Goal: Task Accomplishment & Management: Complete application form

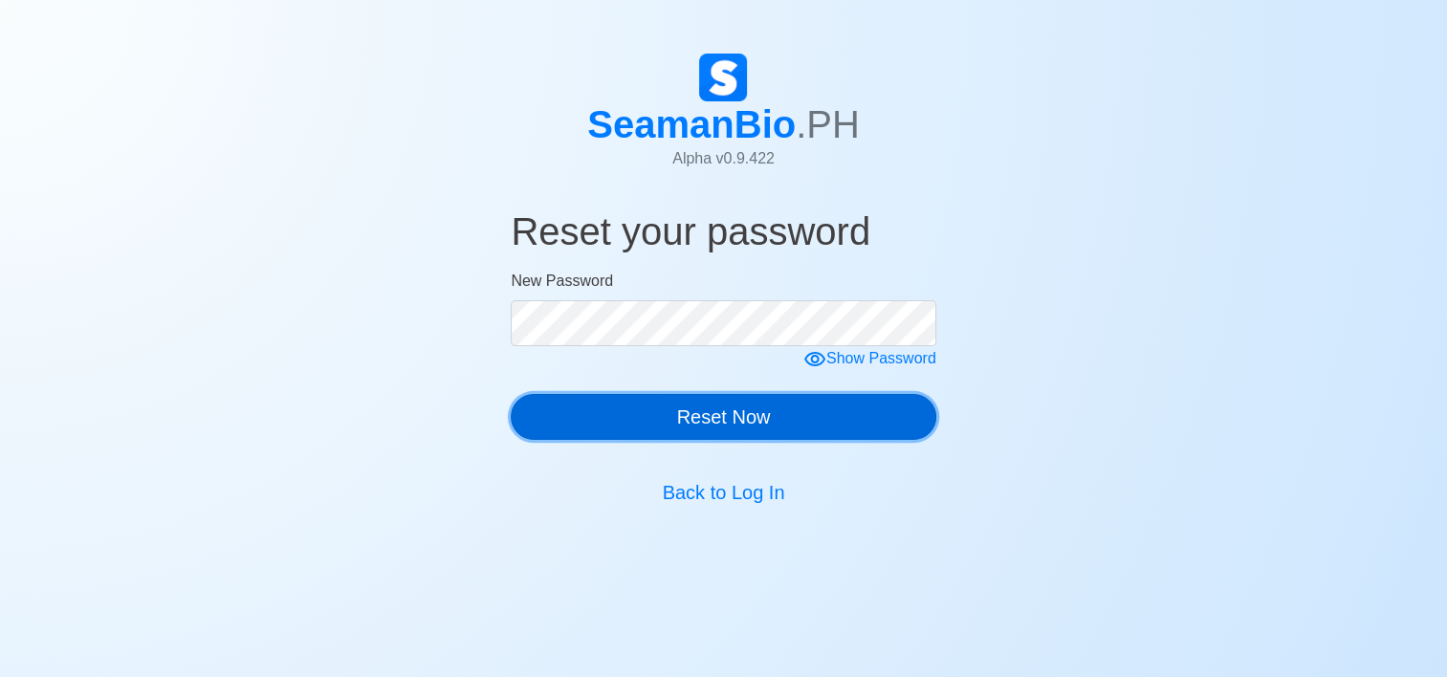
click at [793, 419] on button "Reset Now" at bounding box center [723, 417] width 425 height 46
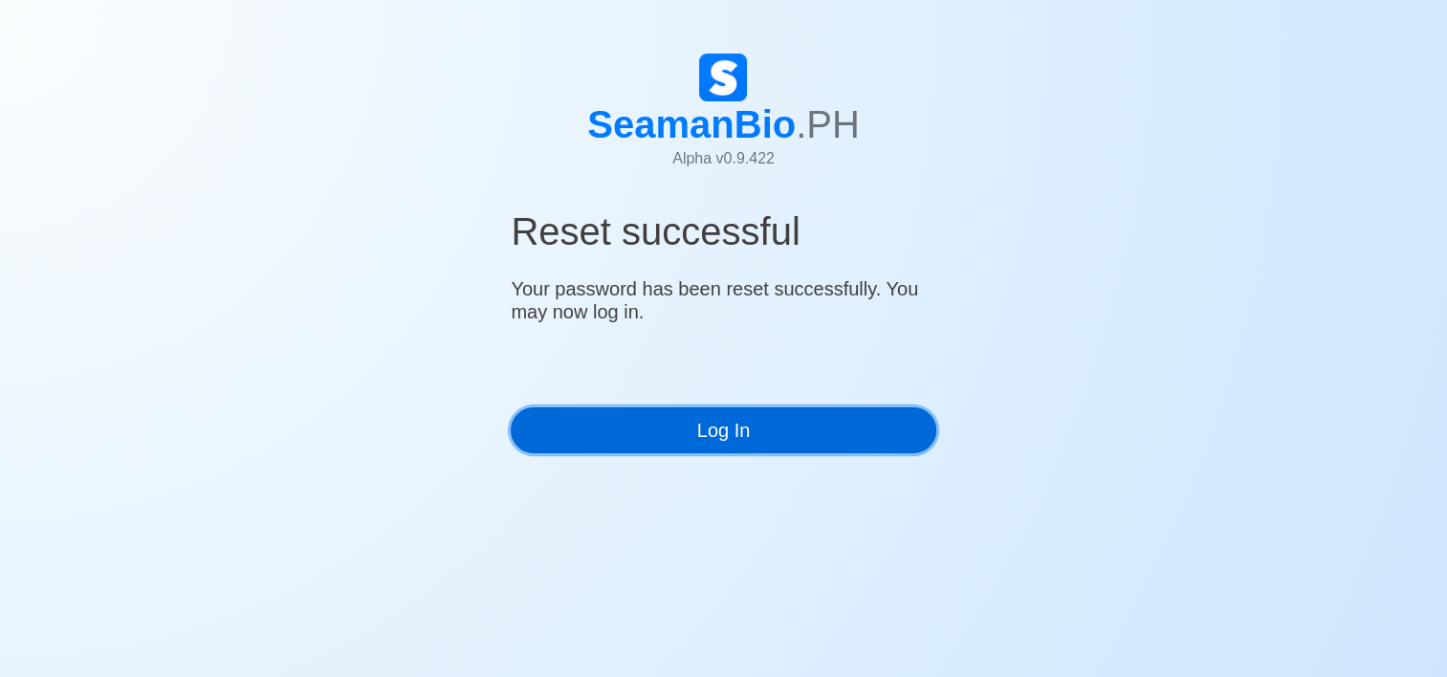
click at [839, 442] on link "Log In" at bounding box center [723, 430] width 425 height 46
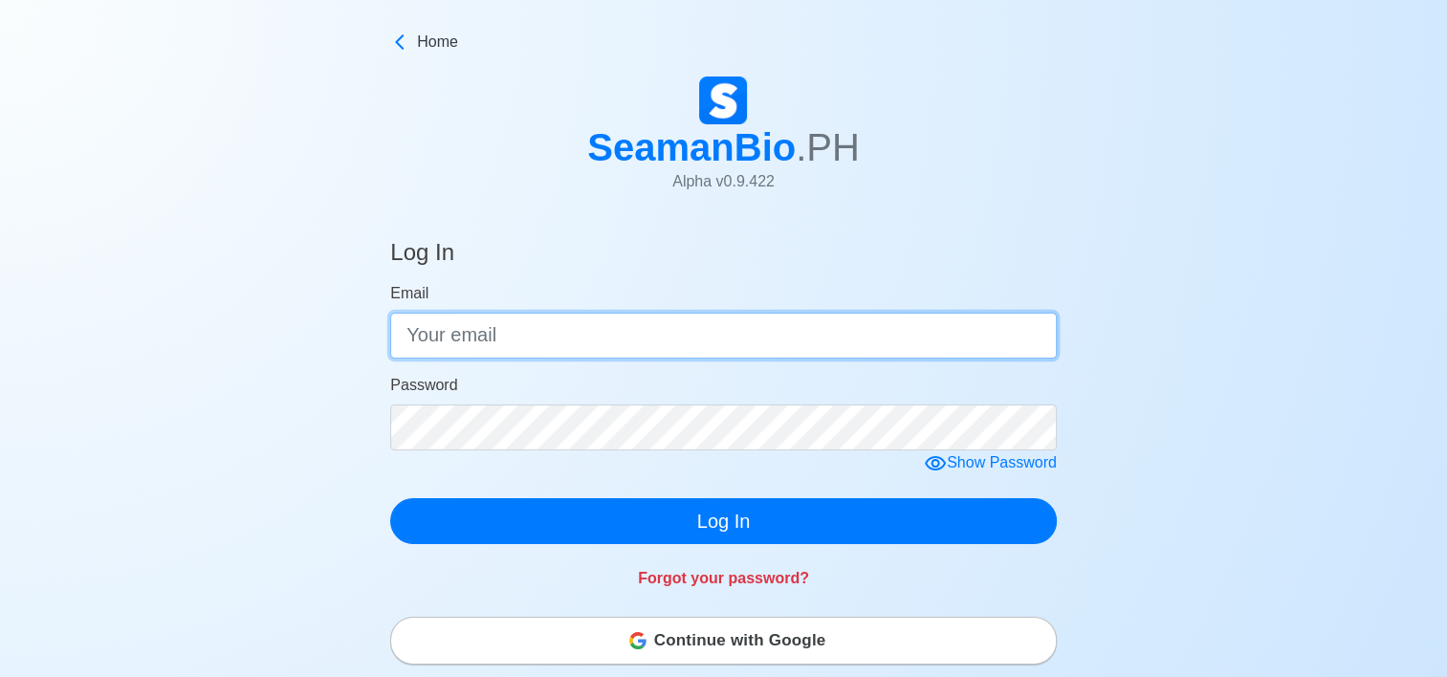
click at [767, 350] on input "Email" at bounding box center [723, 336] width 666 height 46
type input "[EMAIL_ADDRESS][DOMAIN_NAME]"
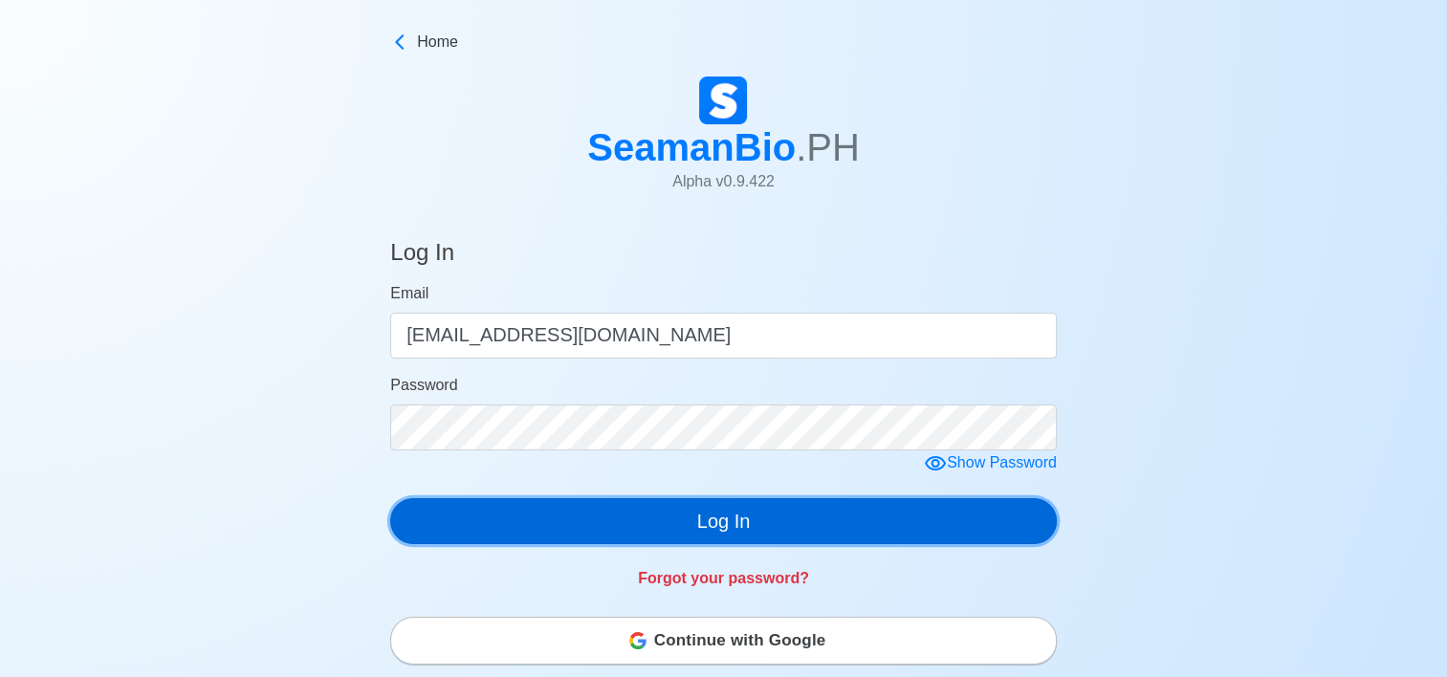
click at [740, 516] on button "Log In" at bounding box center [723, 521] width 666 height 46
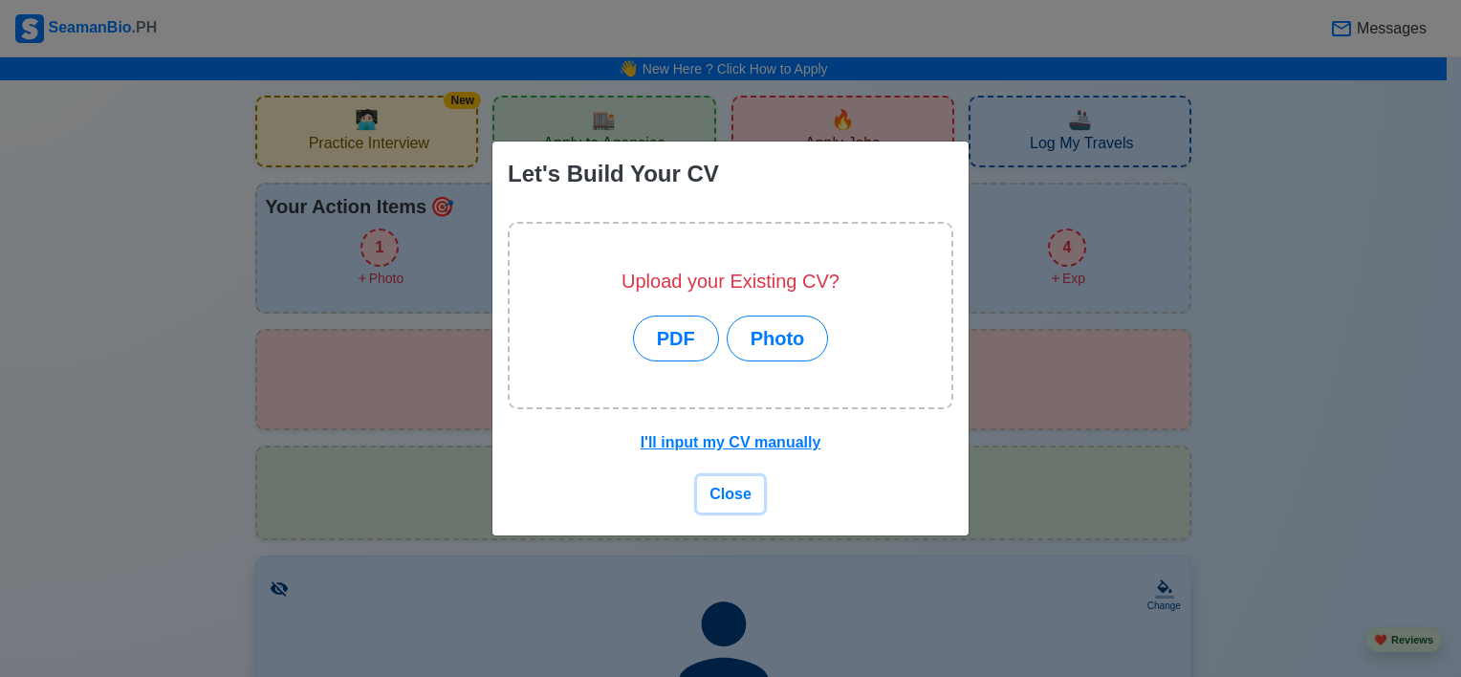
click at [741, 496] on span "Close" at bounding box center [730, 494] width 42 height 16
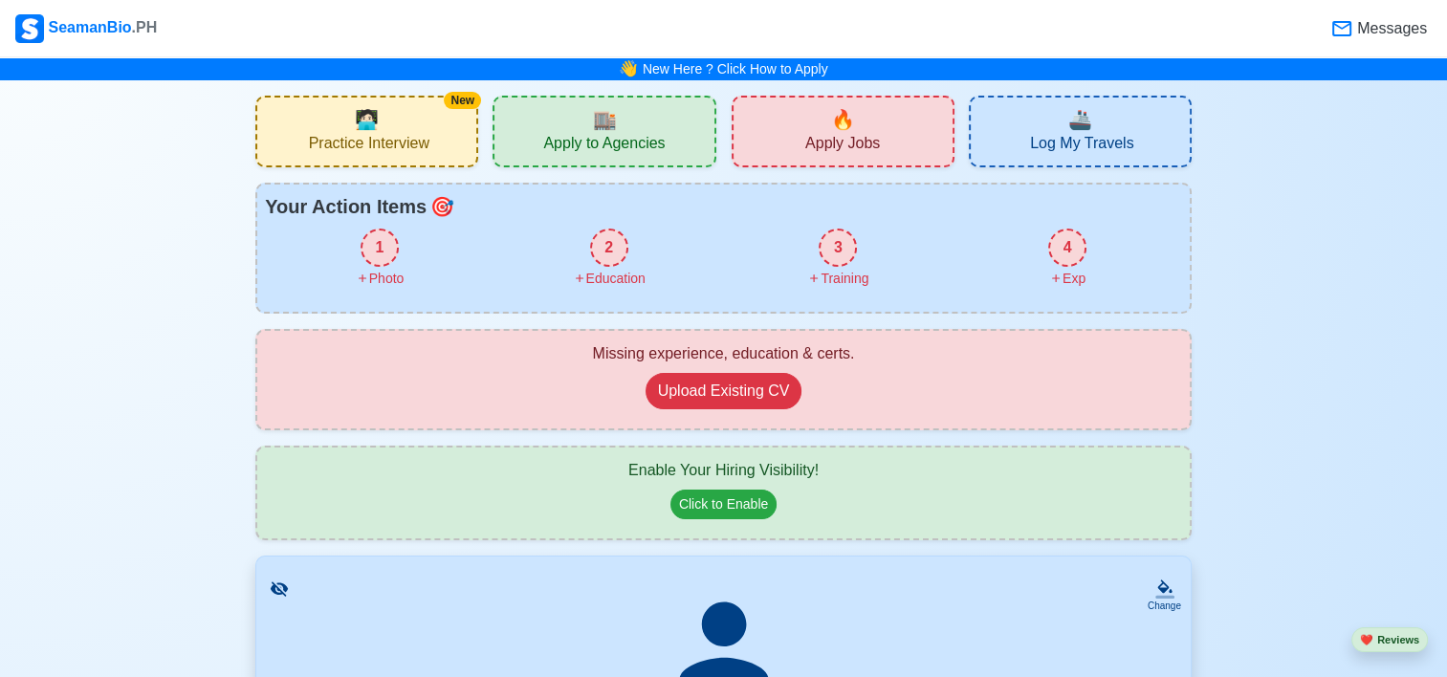
click at [843, 139] on span "Apply Jobs" at bounding box center [842, 146] width 75 height 24
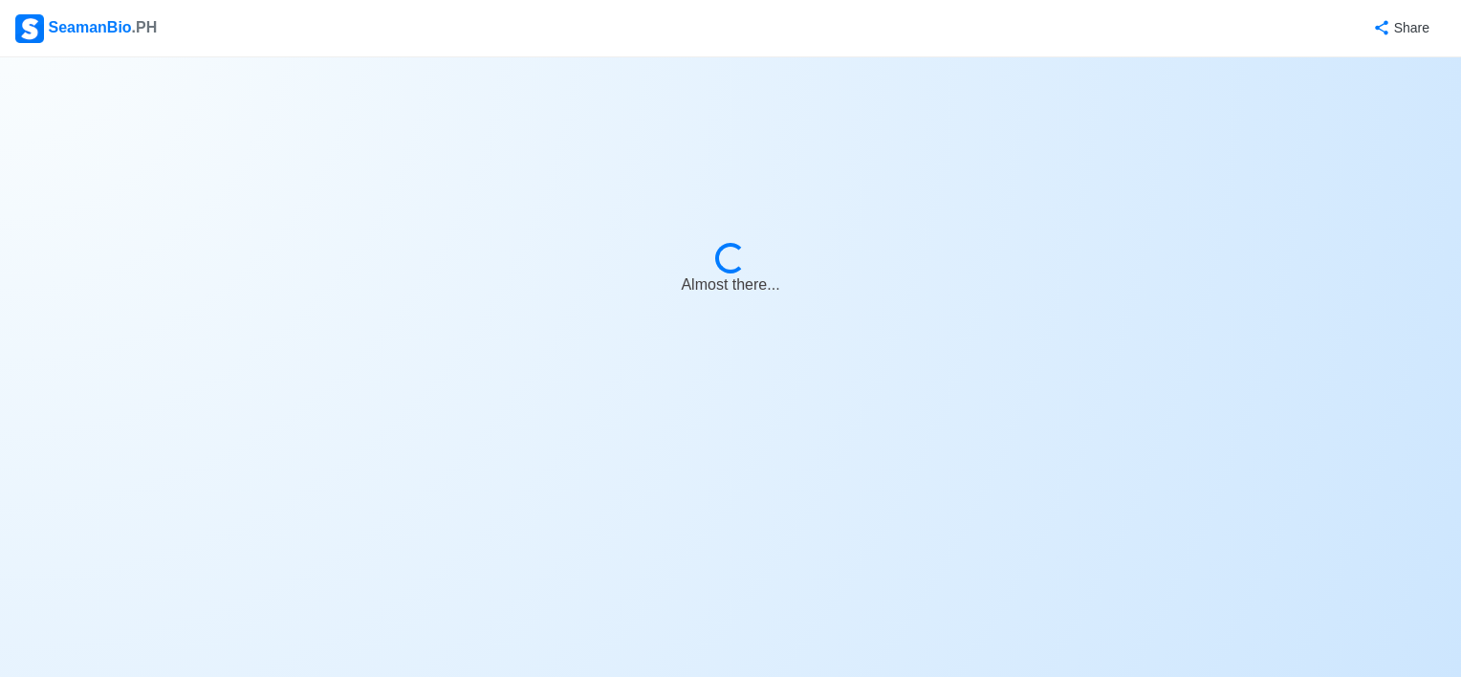
select select "3rd Officer"
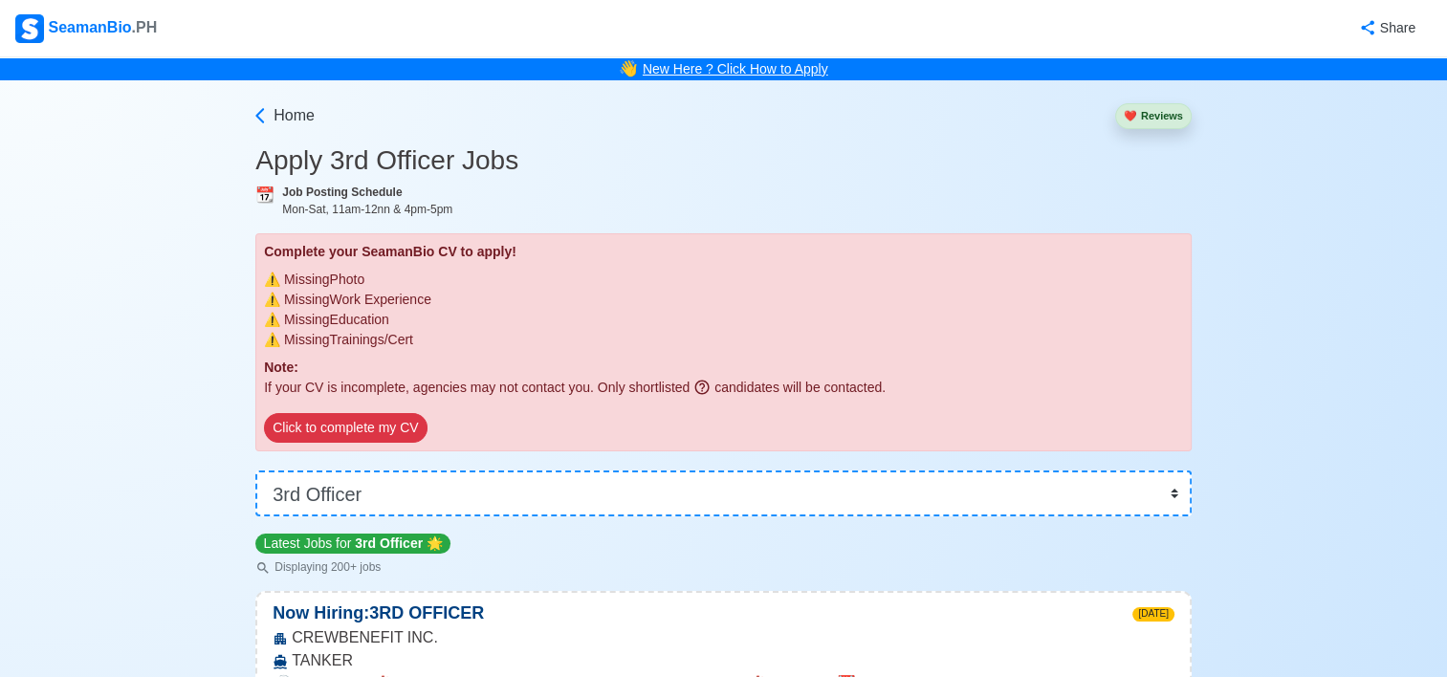
click at [792, 72] on link "New Here ? Click How to Apply" at bounding box center [736, 68] width 186 height 15
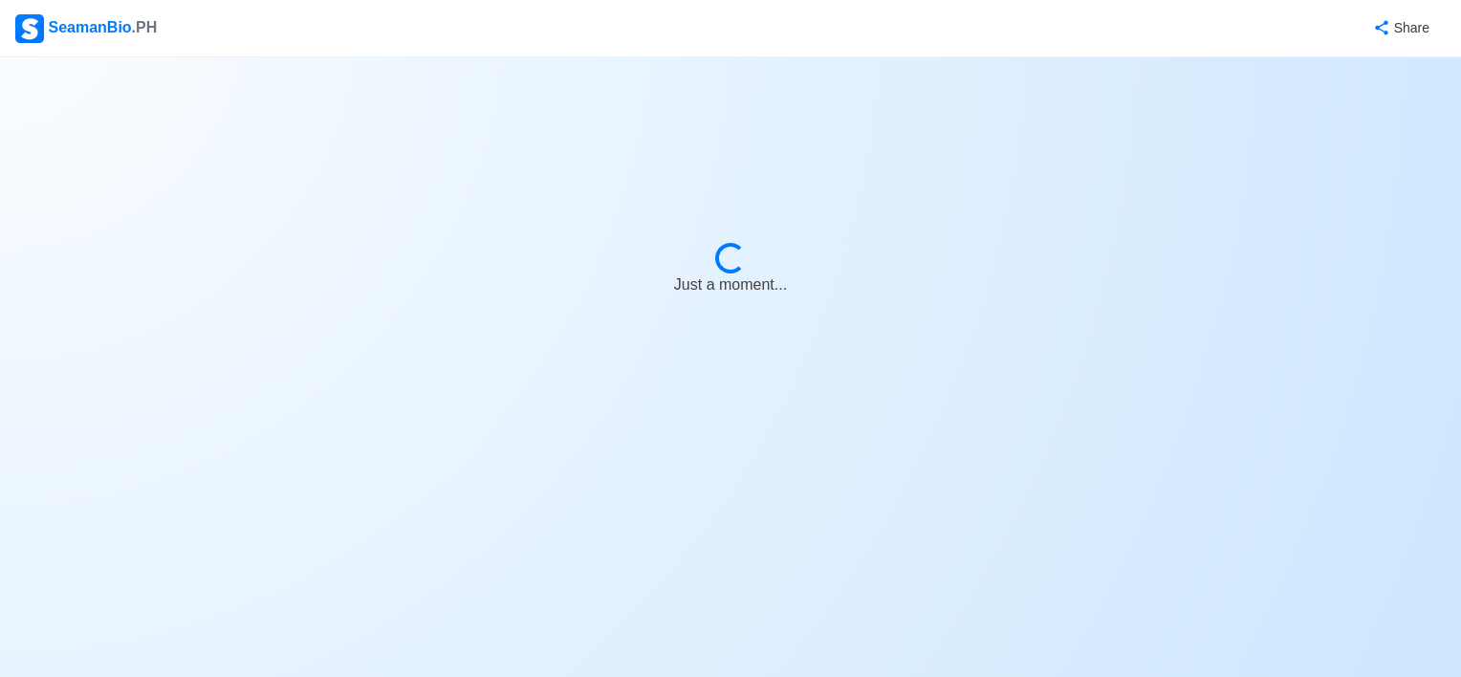
select select "3rd Officer"
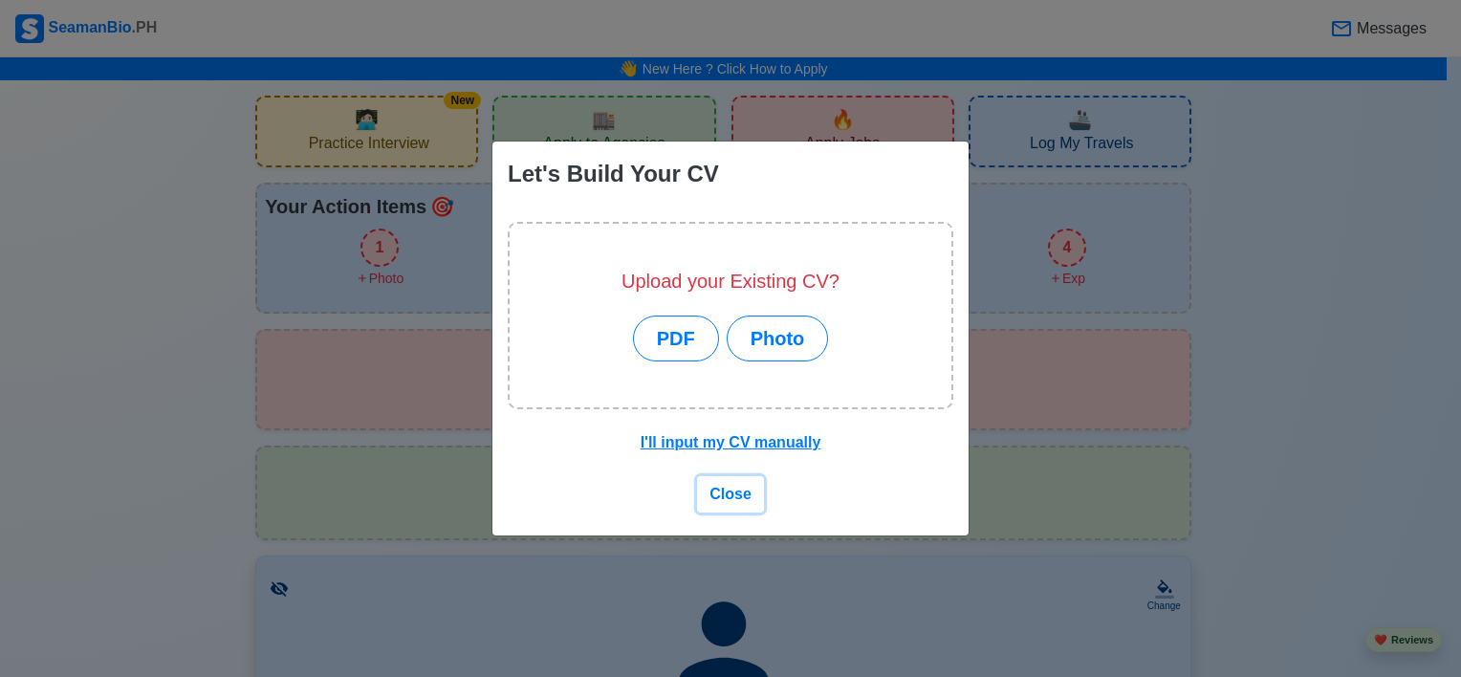
drag, startPoint x: 744, startPoint y: 494, endPoint x: 765, endPoint y: 456, distance: 43.7
click at [744, 492] on span "Close" at bounding box center [730, 494] width 42 height 16
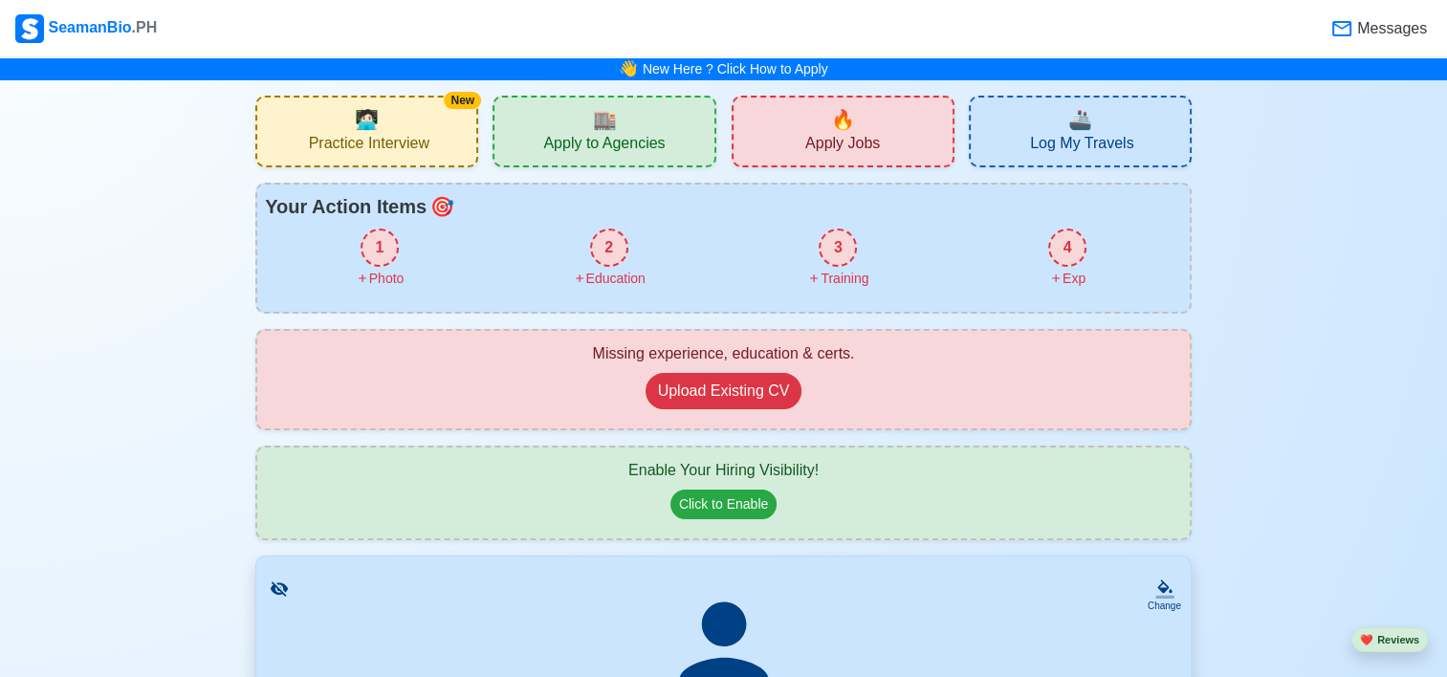
click at [1078, 245] on div "4" at bounding box center [1067, 248] width 38 height 38
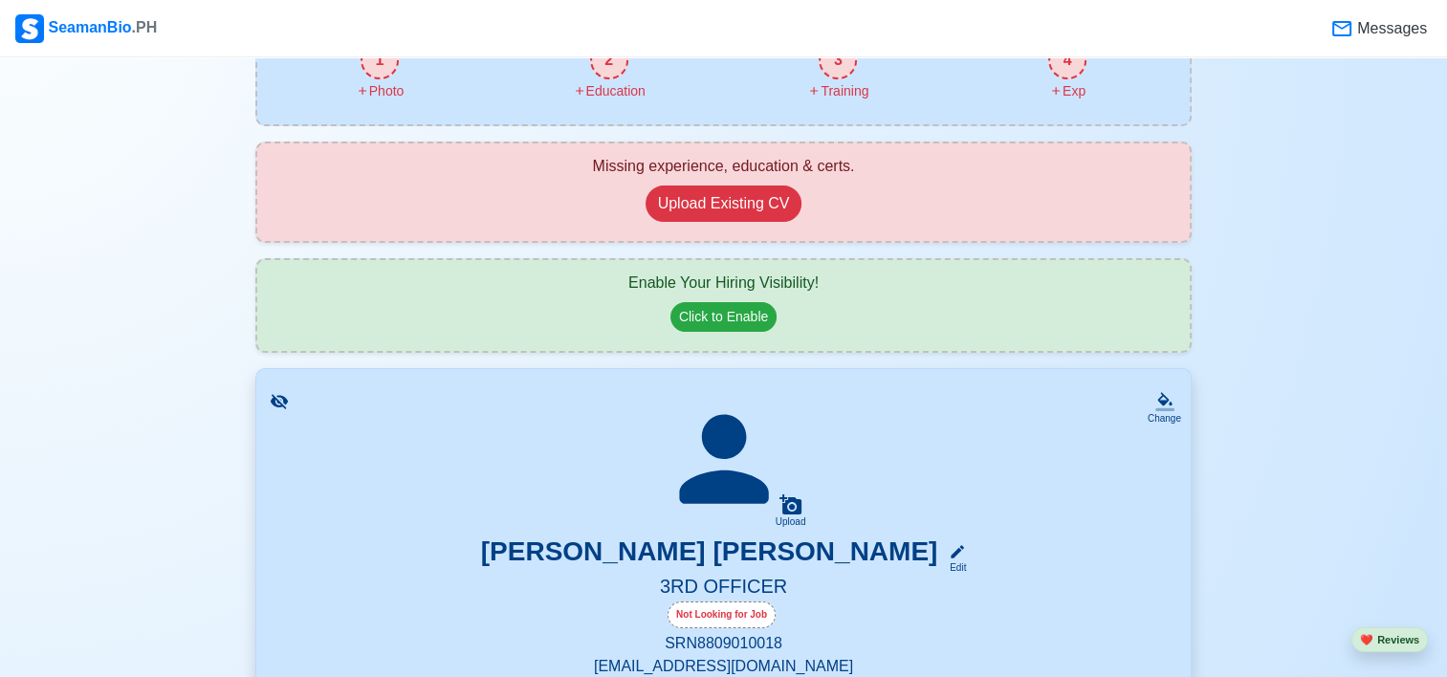
scroll to position [474, 0]
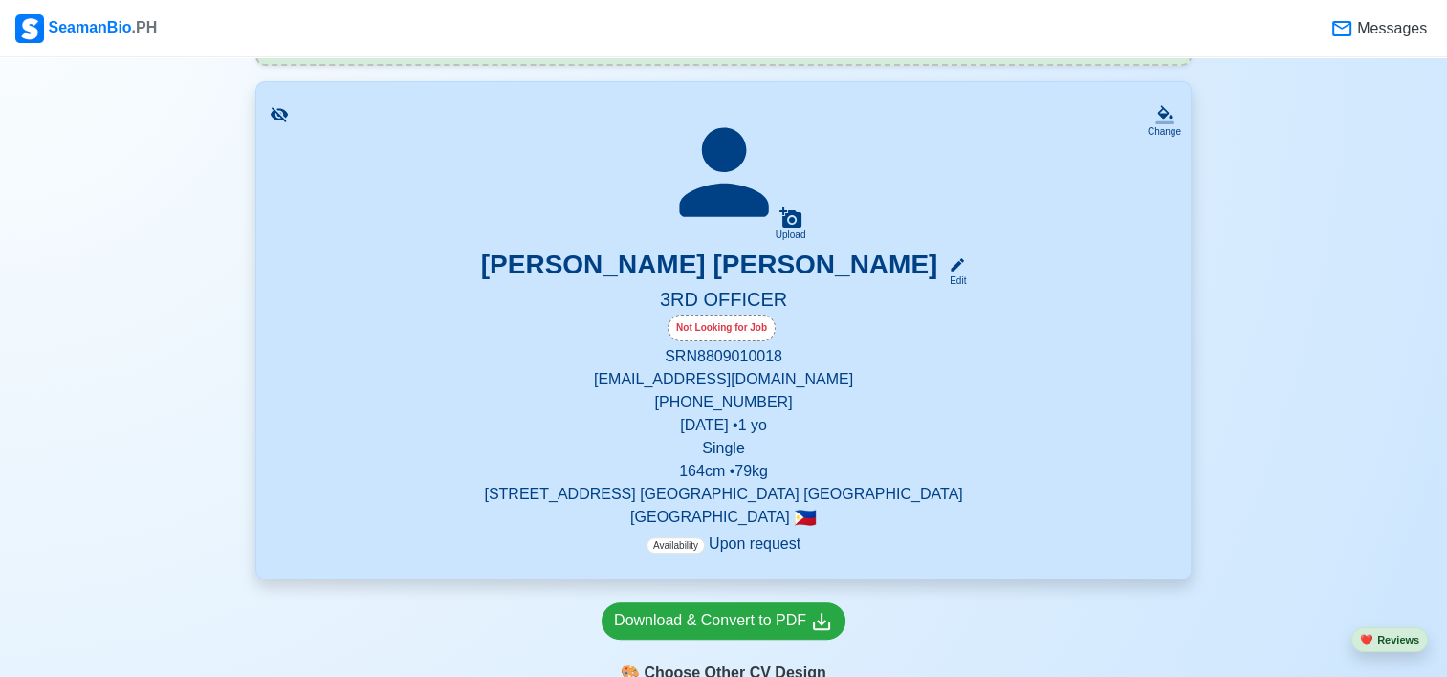
click at [749, 542] on p "Availability Upon request" at bounding box center [723, 544] width 154 height 23
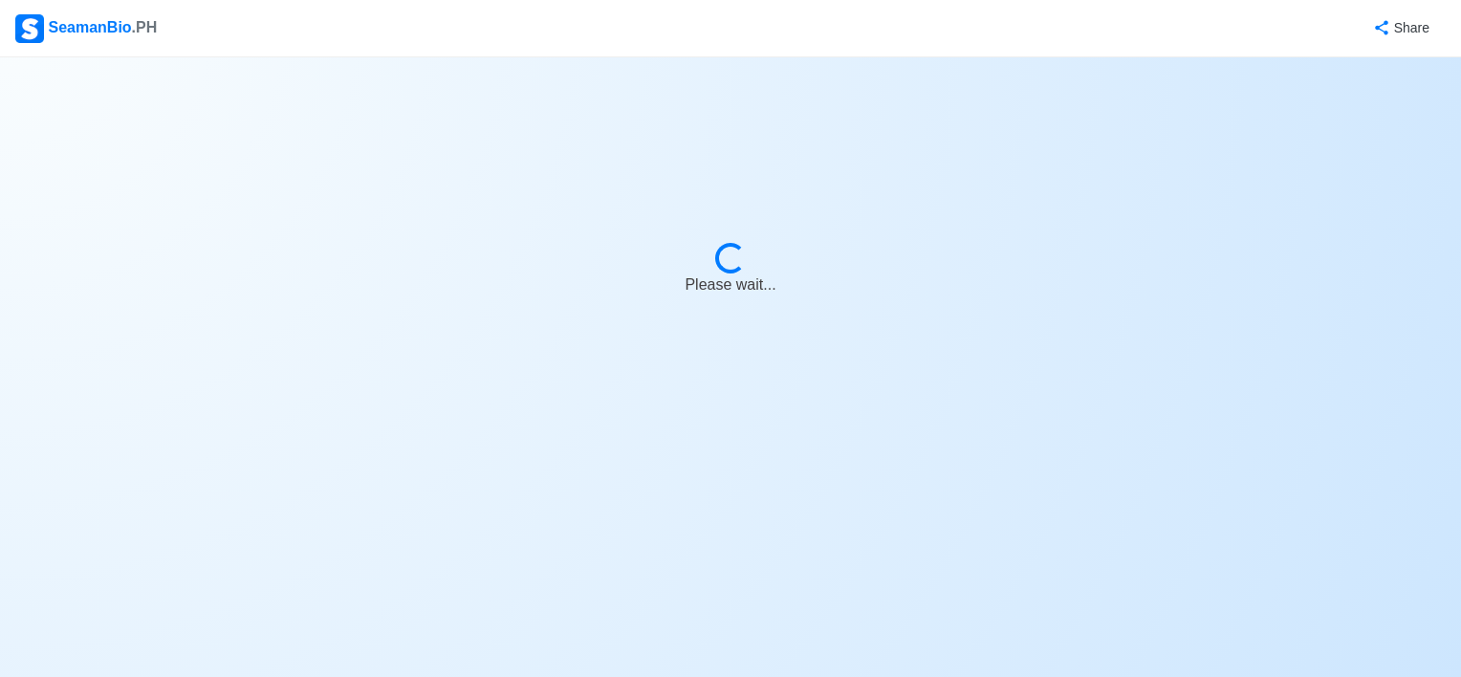
select select "Visible for Hiring"
select select "Single"
select select "PH"
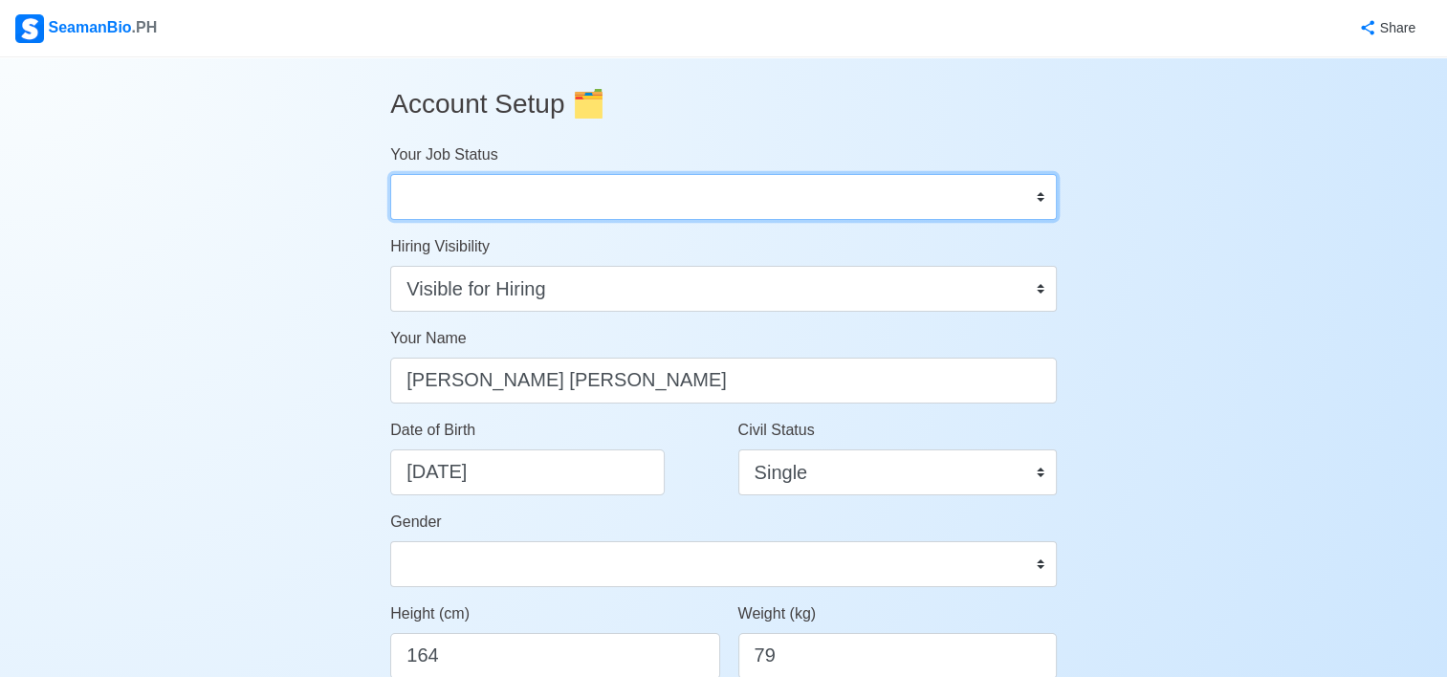
click at [769, 198] on select "Onboard Actively Looking for Job Not Looking for Job" at bounding box center [723, 197] width 666 height 46
select select "Actively Looking for Job"
click at [390, 174] on select "Onboard Actively Looking for Job Not Looking for Job" at bounding box center [723, 197] width 666 height 46
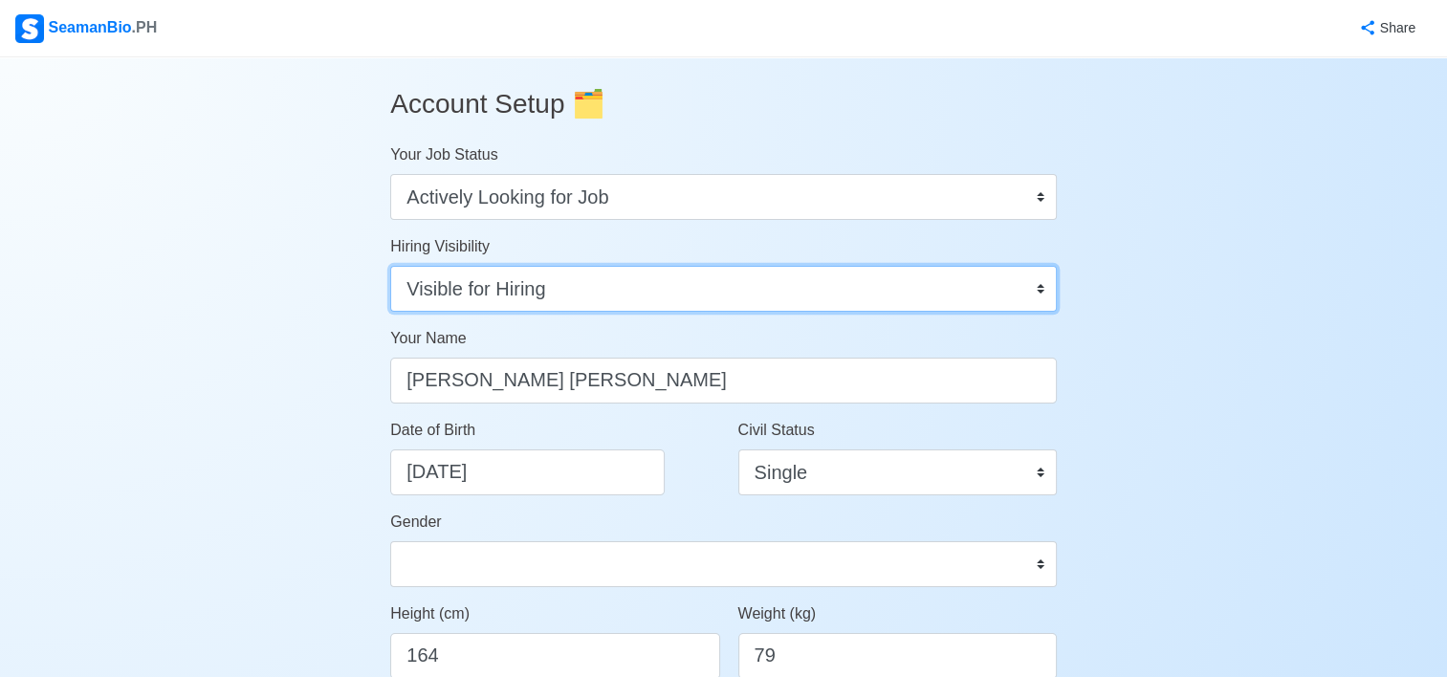
click at [876, 291] on select "Visible for Hiring Not Visible for Hiring" at bounding box center [723, 289] width 666 height 46
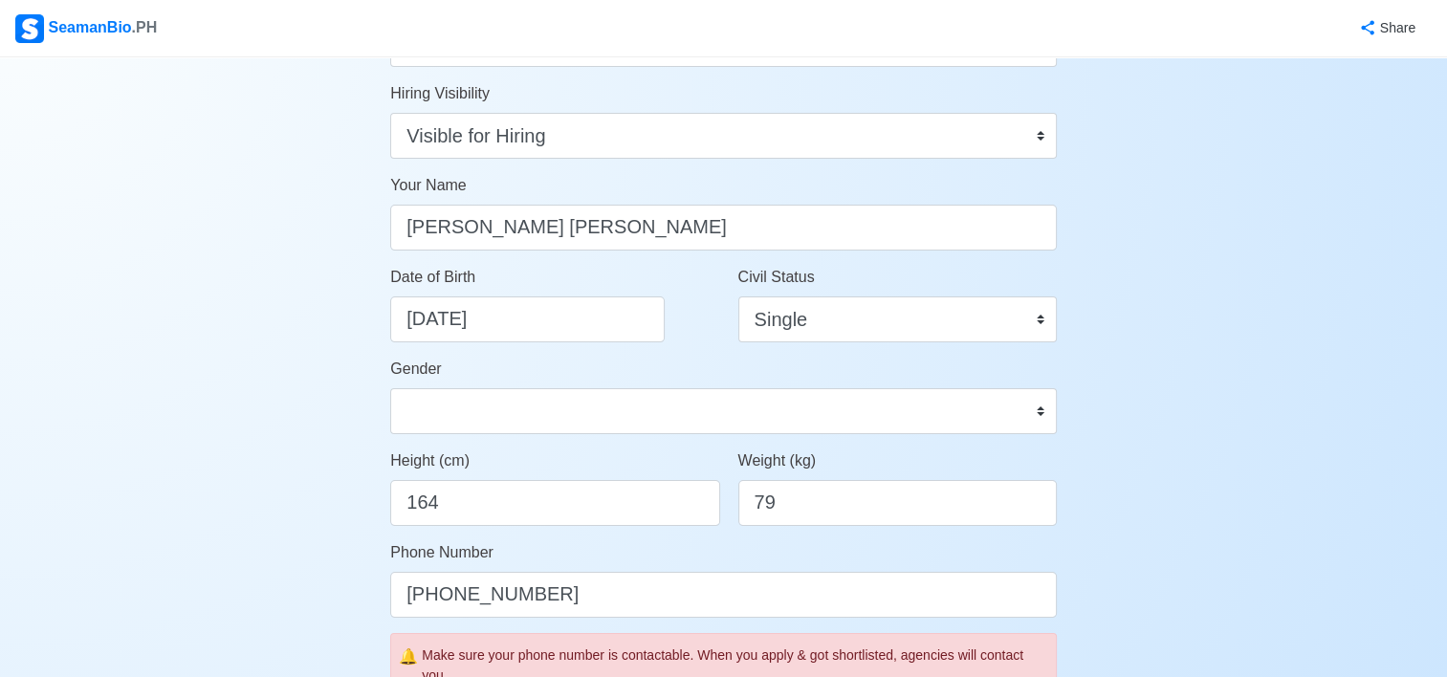
scroll to position [287, 0]
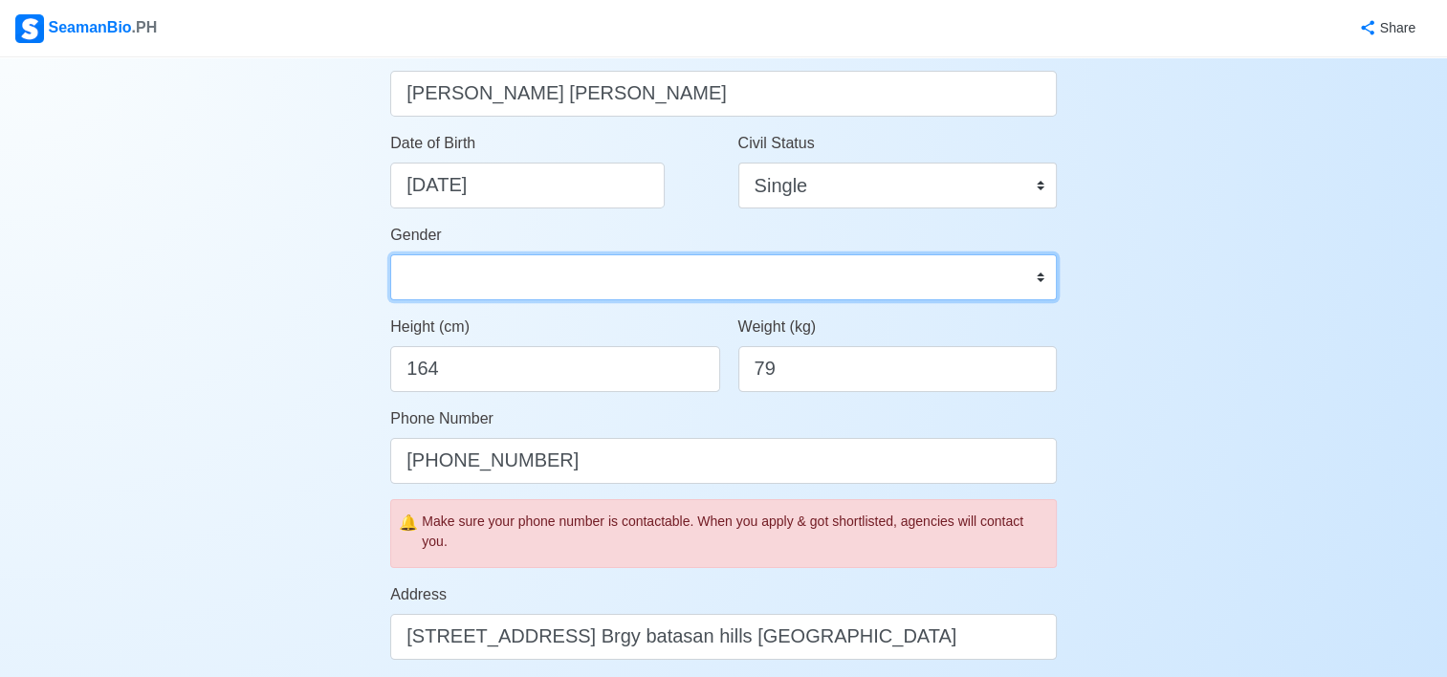
click at [510, 279] on select "[DEMOGRAPHIC_DATA] [DEMOGRAPHIC_DATA]" at bounding box center [723, 277] width 666 height 46
select select "[DEMOGRAPHIC_DATA]"
click at [390, 254] on select "[DEMOGRAPHIC_DATA] [DEMOGRAPHIC_DATA]" at bounding box center [723, 277] width 666 height 46
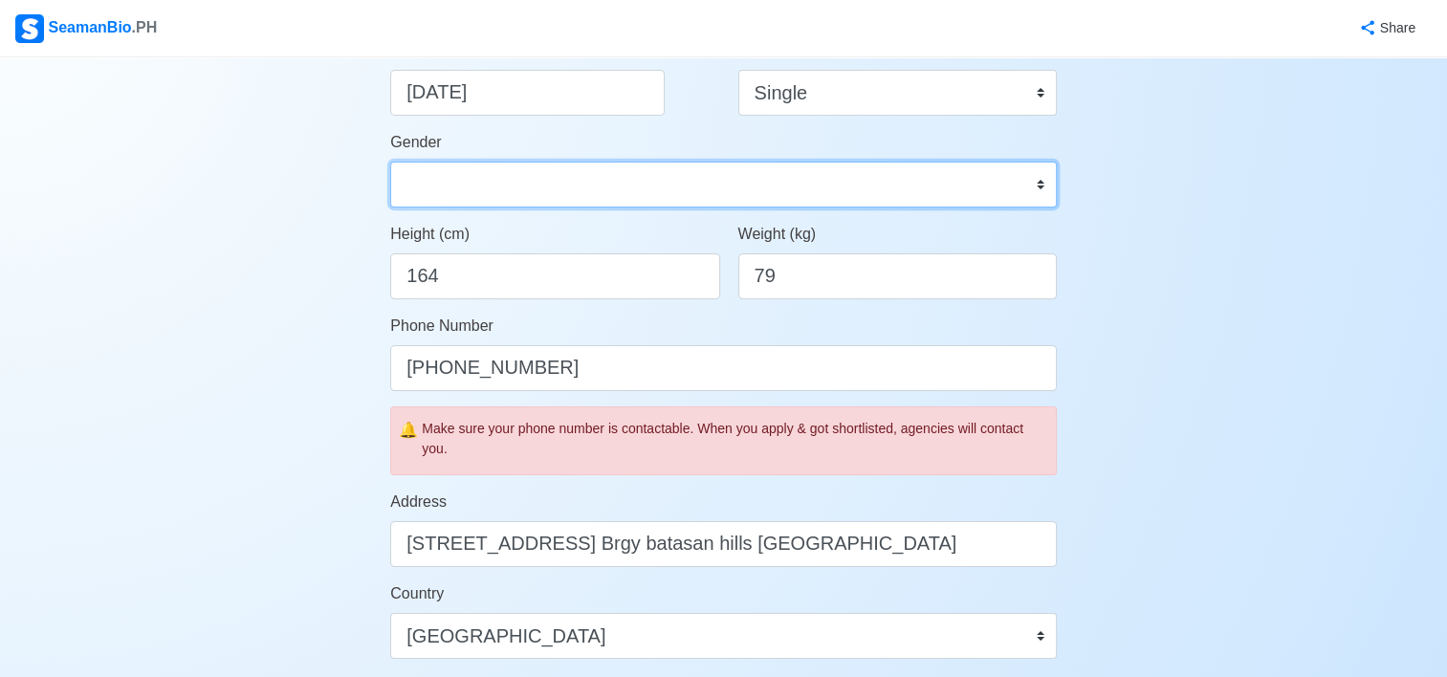
scroll to position [382, 0]
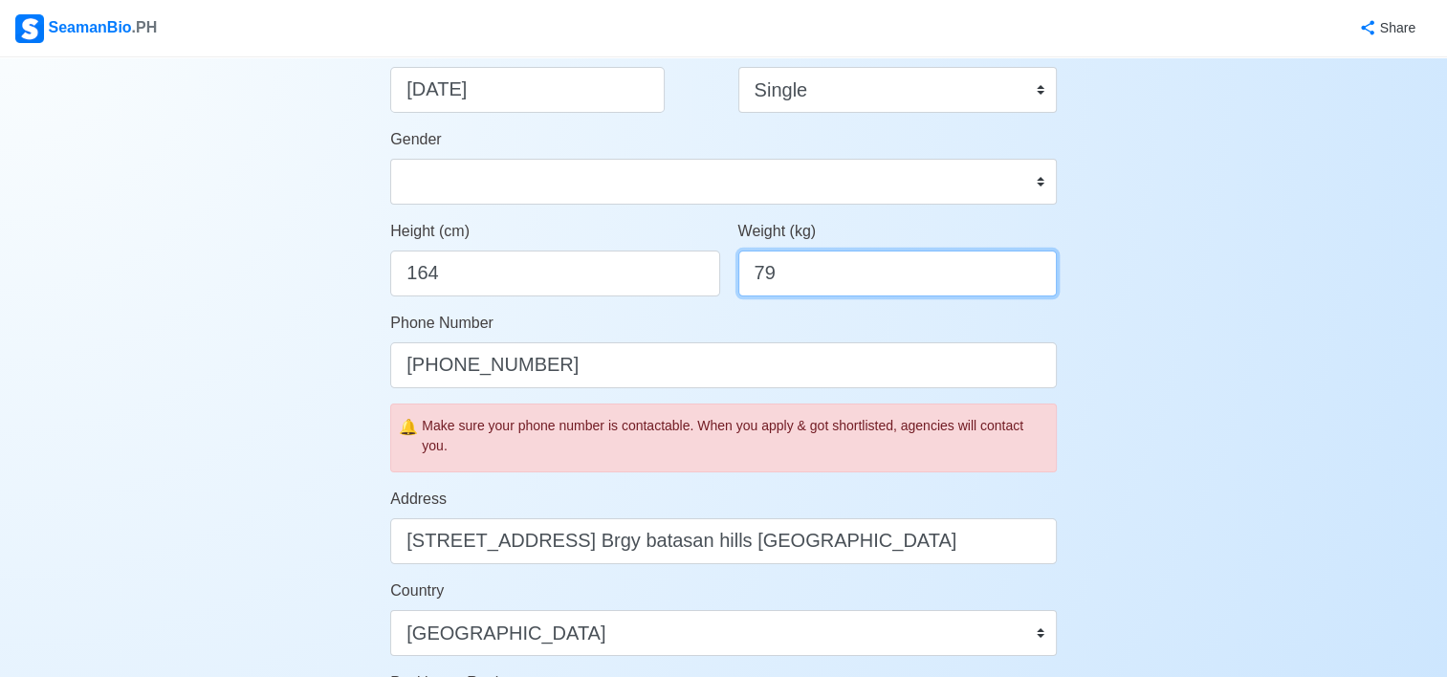
click at [797, 275] on input "79" at bounding box center [897, 274] width 318 height 46
type input "78"
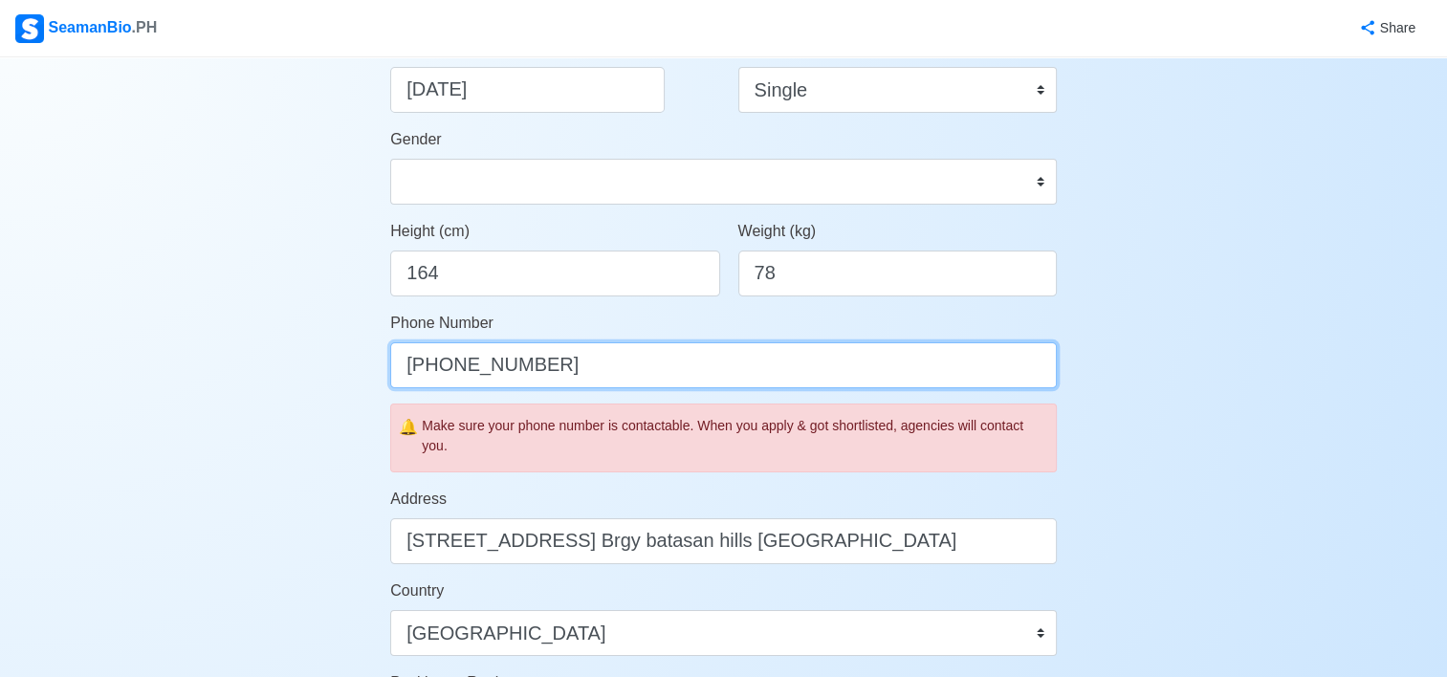
click at [553, 368] on input "[PHONE_NUMBER]" at bounding box center [723, 365] width 666 height 46
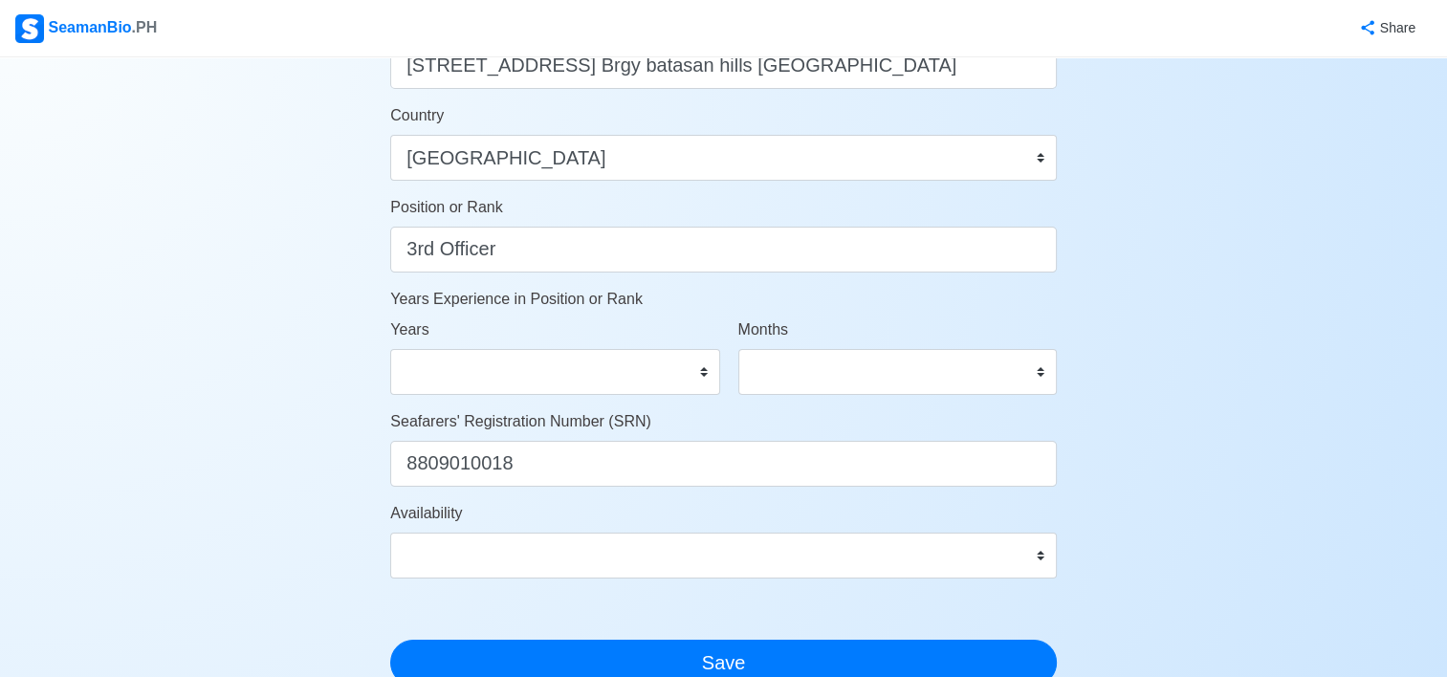
scroll to position [861, 0]
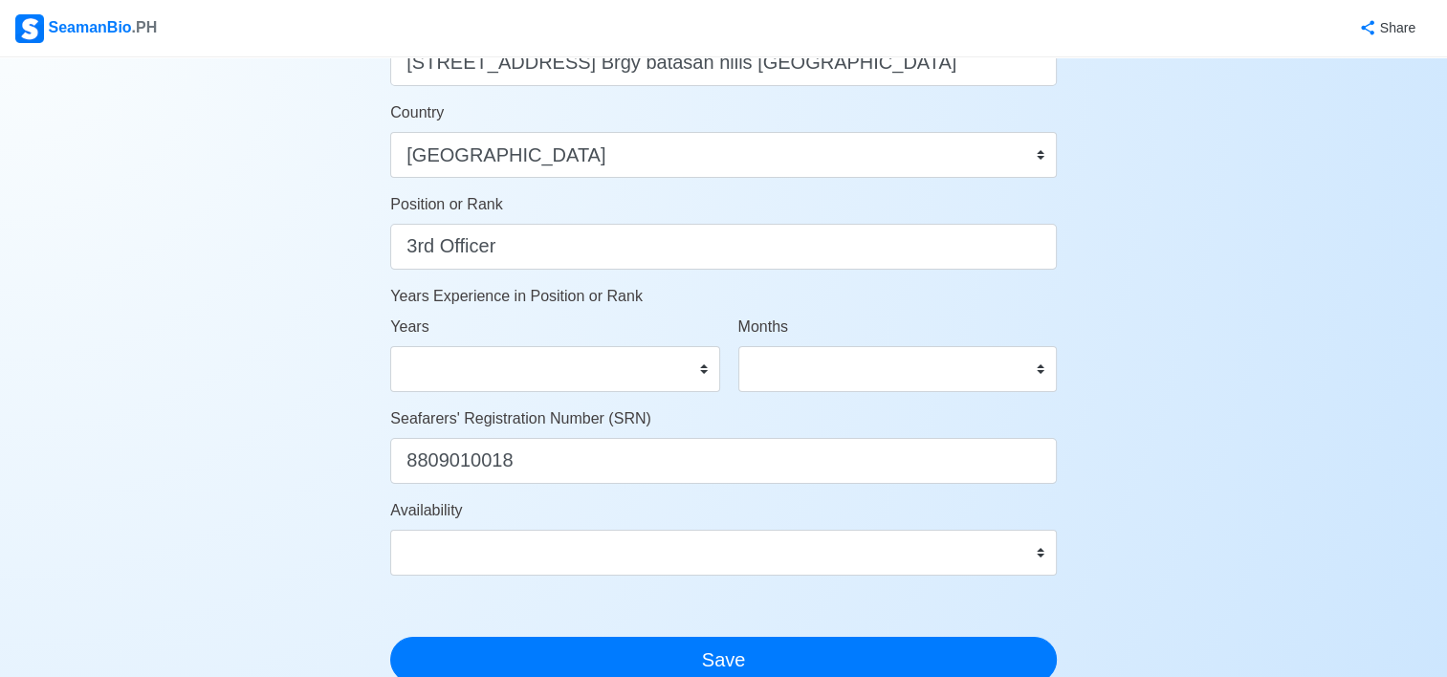
type input "[PHONE_NUMBER]"
click at [611, 363] on select "0 1 2 3 4 5 6 7 8 9 10 11 12 13 14 15 16 17 18 19 20 21 22 23 24 25 26 27 28 29…" at bounding box center [554, 369] width 329 height 46
click at [645, 367] on select "0 1 2 3 4 5 6 7 8 9 10 11 12 13 14 15 16 17 18 19 20 21 22 23 24 25 26 27 28 29…" at bounding box center [554, 369] width 329 height 46
click at [390, 346] on select "0 1 2 3 4 5 6 7 8 9 10 11 12 13 14 15 16 17 18 19 20 21 22 23 24 25 26 27 28 29…" at bounding box center [554, 369] width 329 height 46
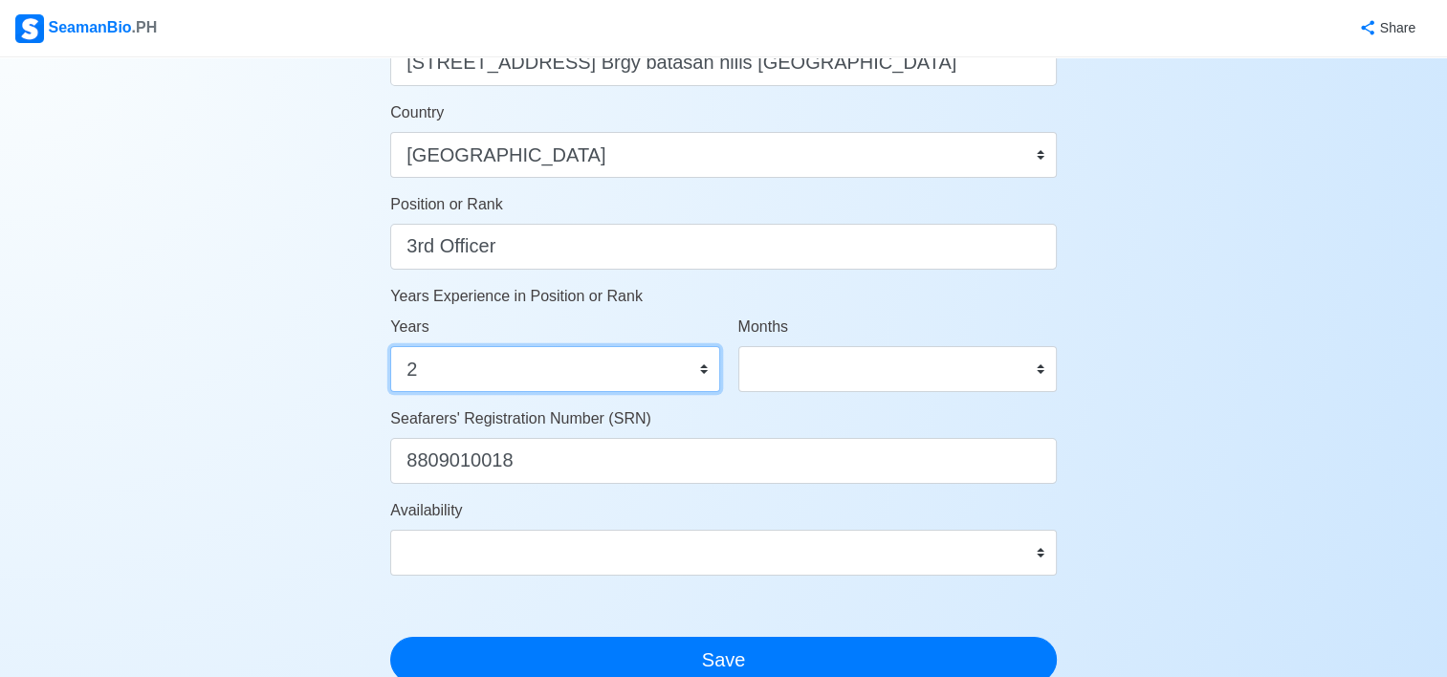
click at [676, 360] on select "0 1 2 3 4 5 6 7 8 9 10 11 12 13 14 15 16 17 18 19 20 21 22 23 24 25 26 27 28 29…" at bounding box center [554, 369] width 329 height 46
select select "1"
click at [390, 346] on select "0 1 2 3 4 5 6 7 8 9 10 11 12 13 14 15 16 17 18 19 20 21 22 23 24 25 26 27 28 29…" at bounding box center [554, 369] width 329 height 46
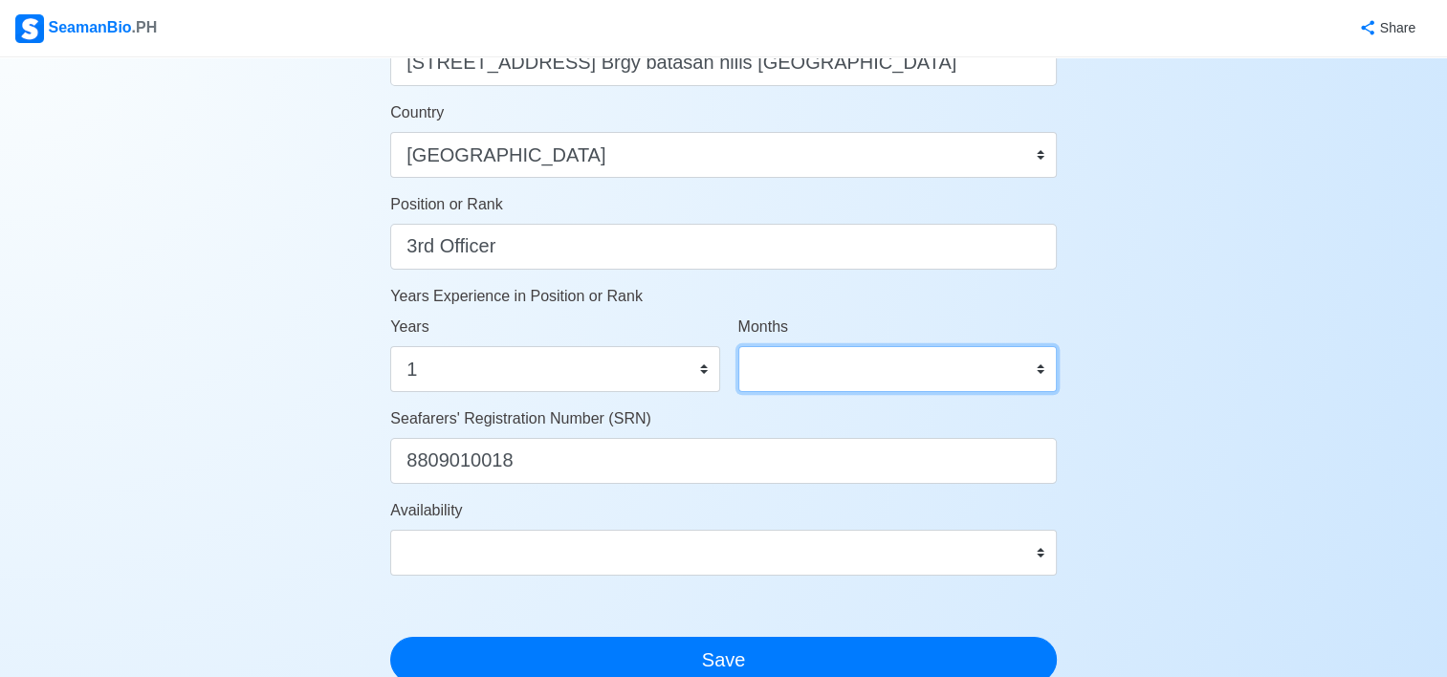
click at [810, 358] on select "0 1 2 3 4 5 6 7 8 9 10 11" at bounding box center [897, 369] width 318 height 46
select select "2"
click at [738, 346] on select "0 1 2 3 4 5 6 7 8 9 10 11" at bounding box center [897, 369] width 318 height 46
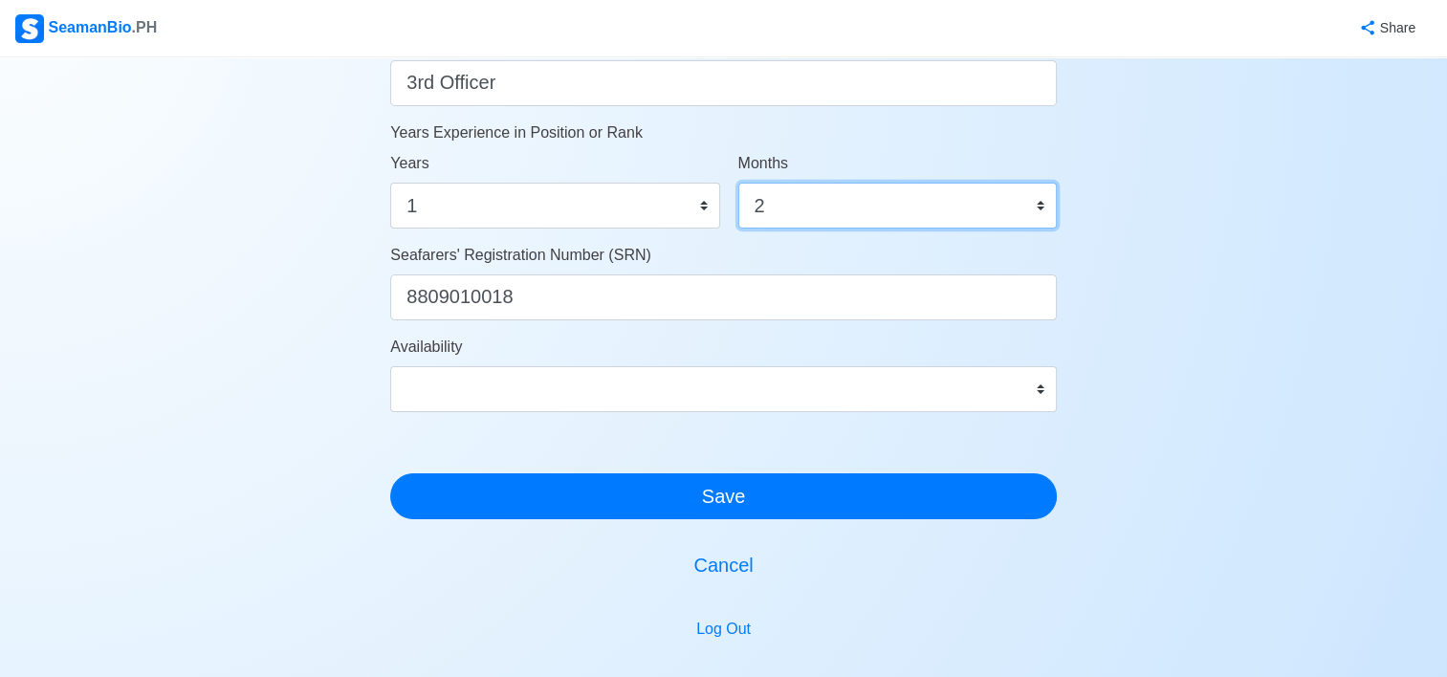
scroll to position [1052, 0]
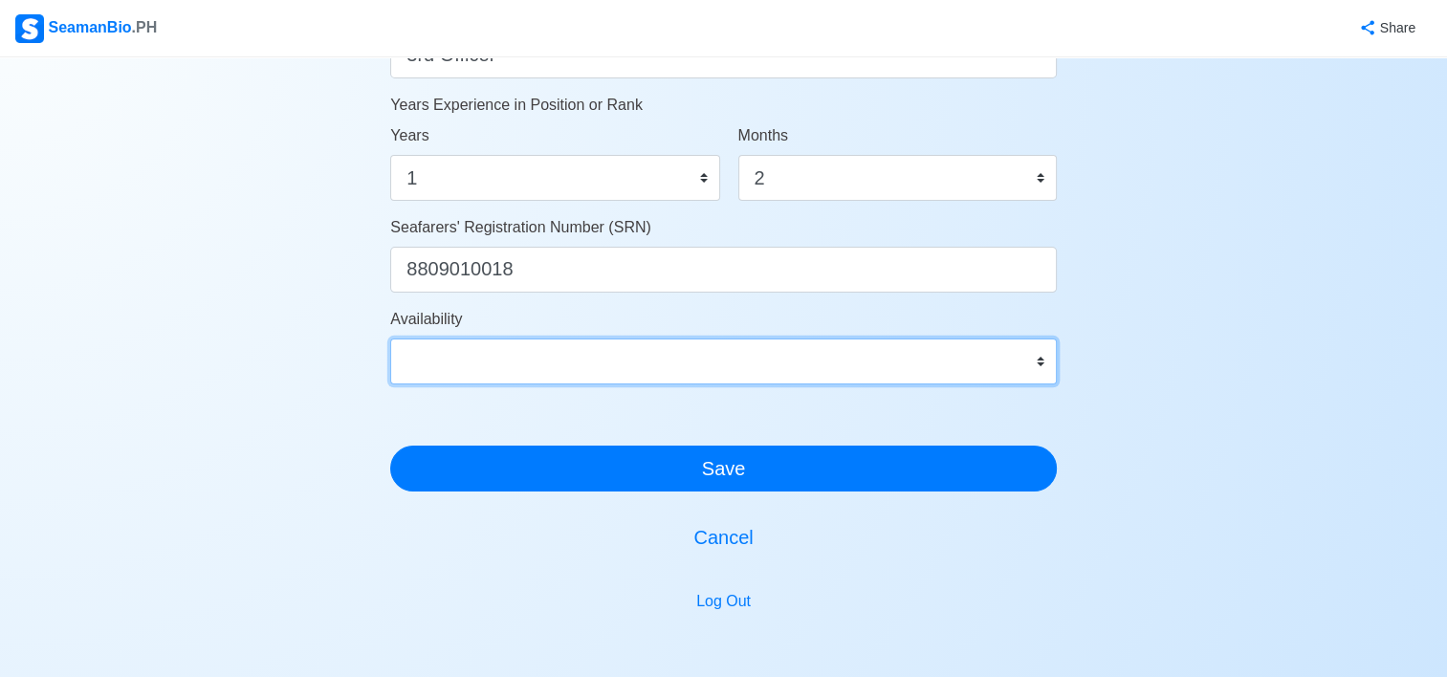
click at [1010, 368] on select "Immediate [DATE] [DATE] [DATE] [DATE] [DATE] [DATE] [DATE] [DATE] [DATE]" at bounding box center [723, 361] width 666 height 46
select select "4102416000000"
click at [390, 338] on select "Immediate [DATE] [DATE] [DATE] [DATE] [DATE] [DATE] [DATE] [DATE] [DATE]" at bounding box center [723, 361] width 666 height 46
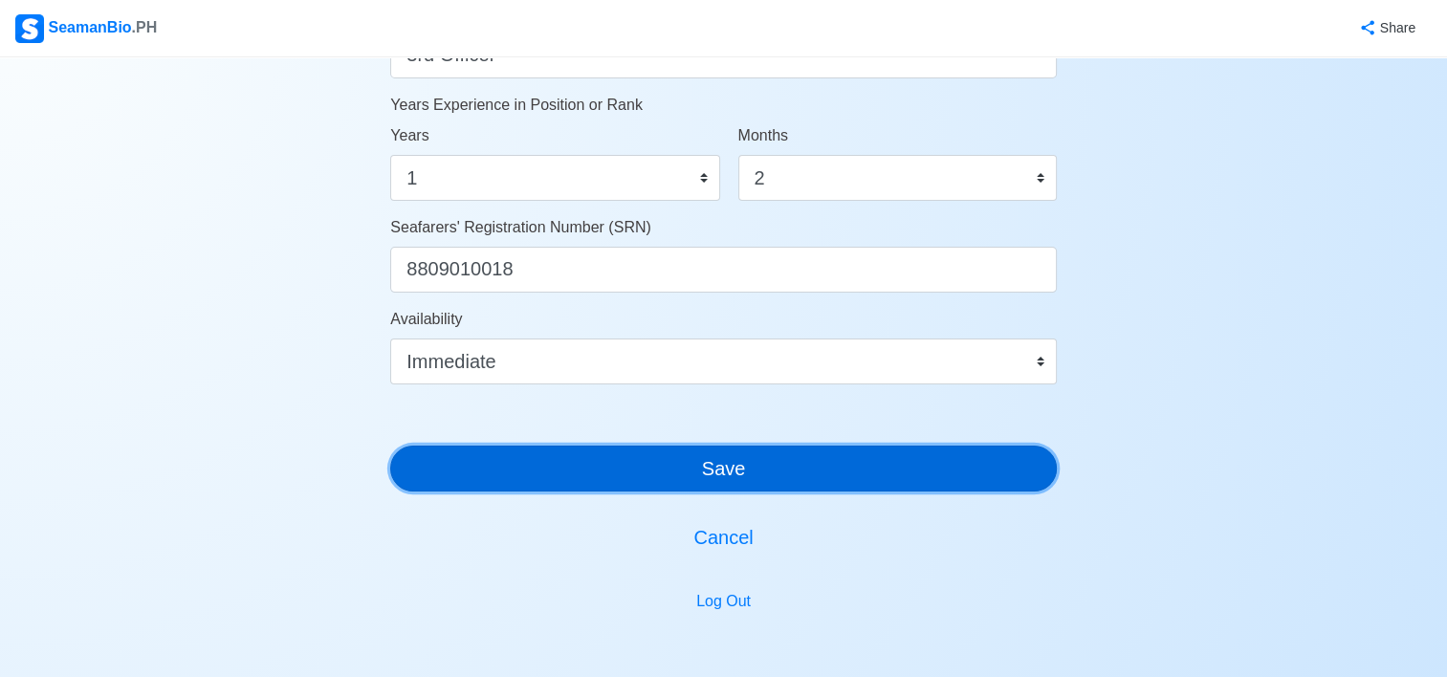
click at [803, 469] on button "Save" at bounding box center [723, 469] width 666 height 46
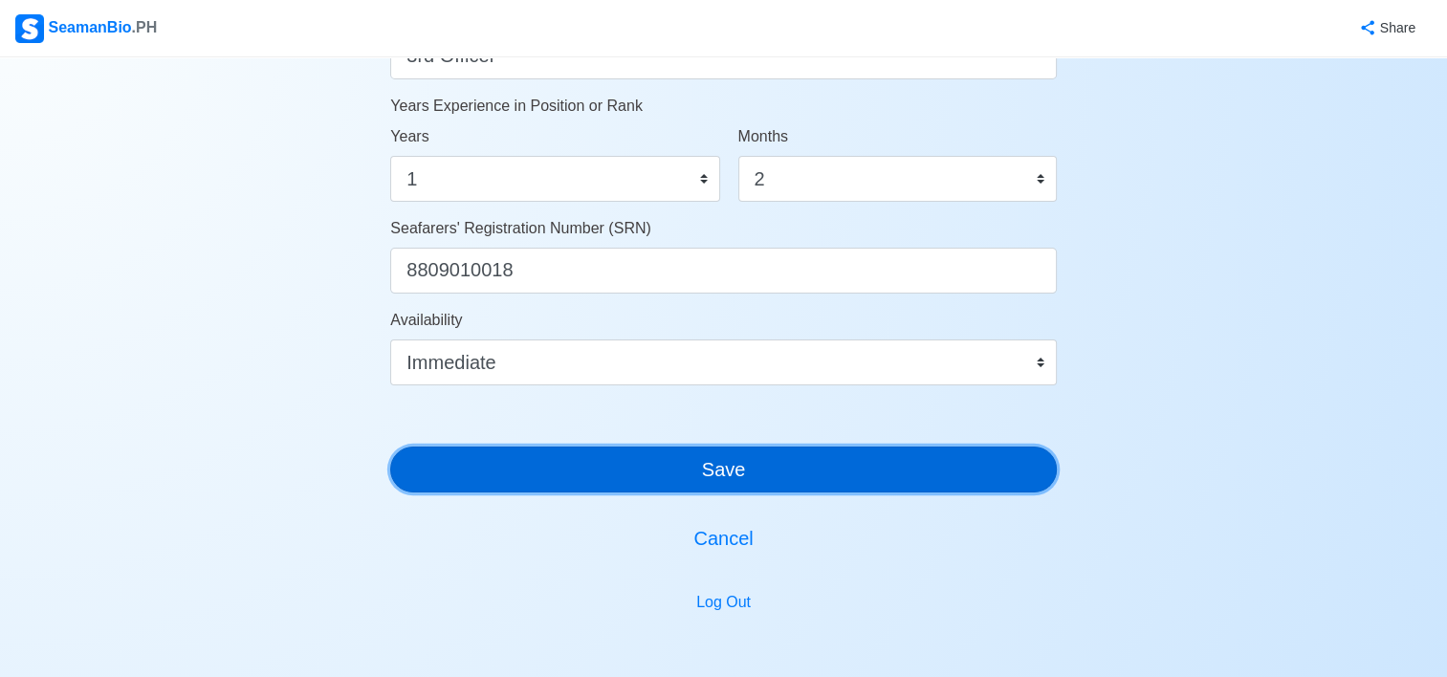
click at [806, 469] on button "Save" at bounding box center [723, 470] width 666 height 46
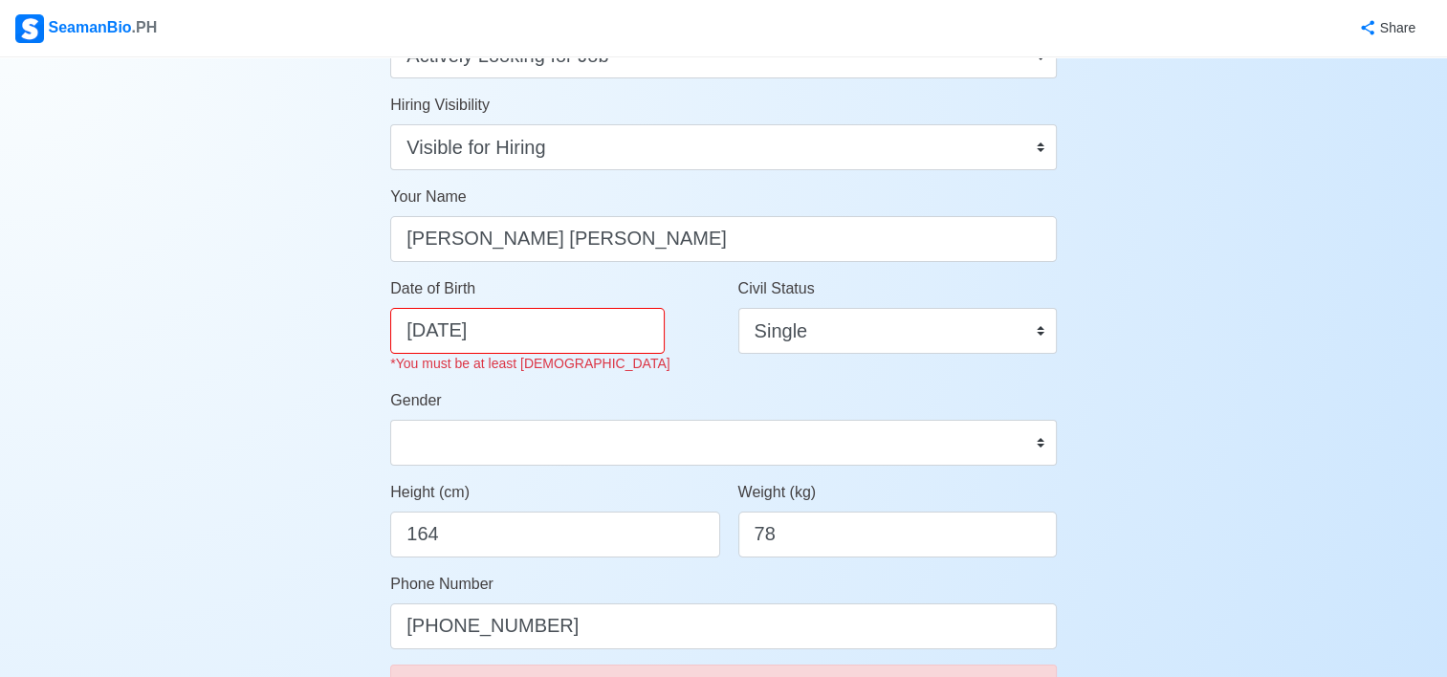
scroll to position [115, 0]
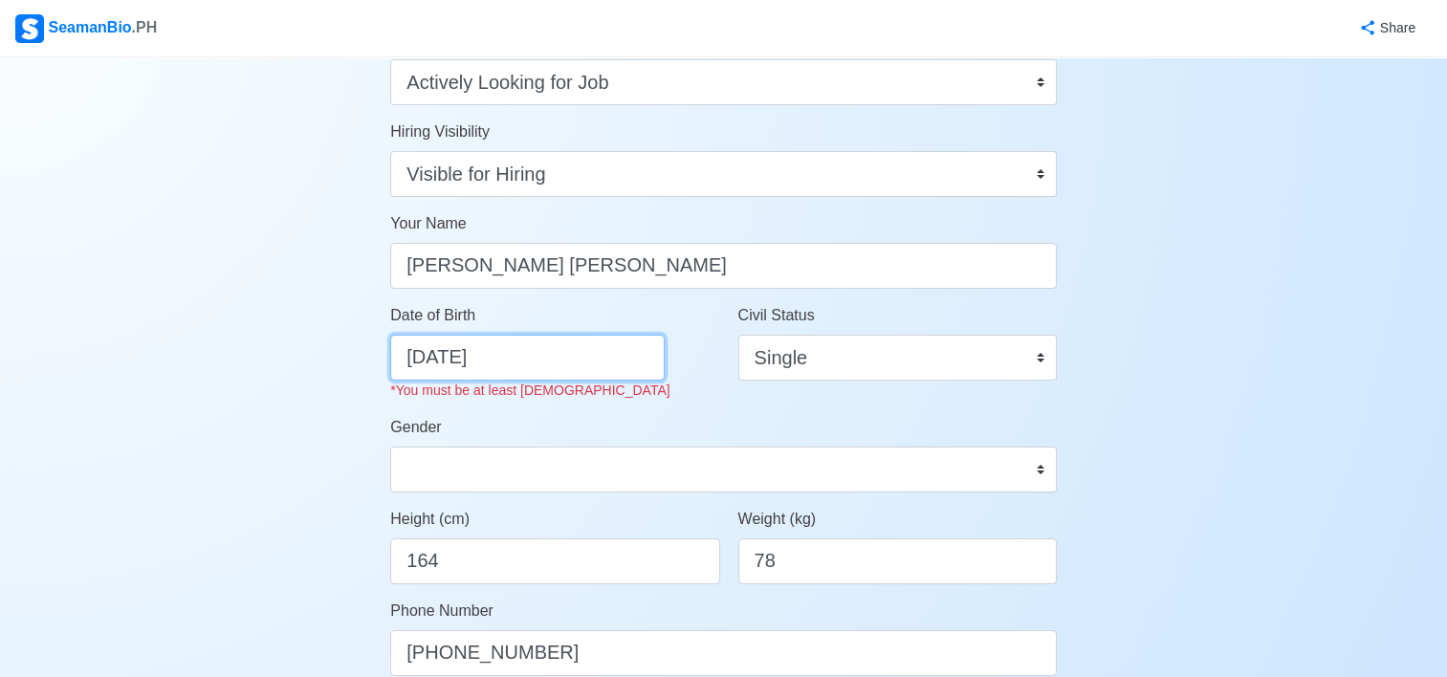
select select "****"
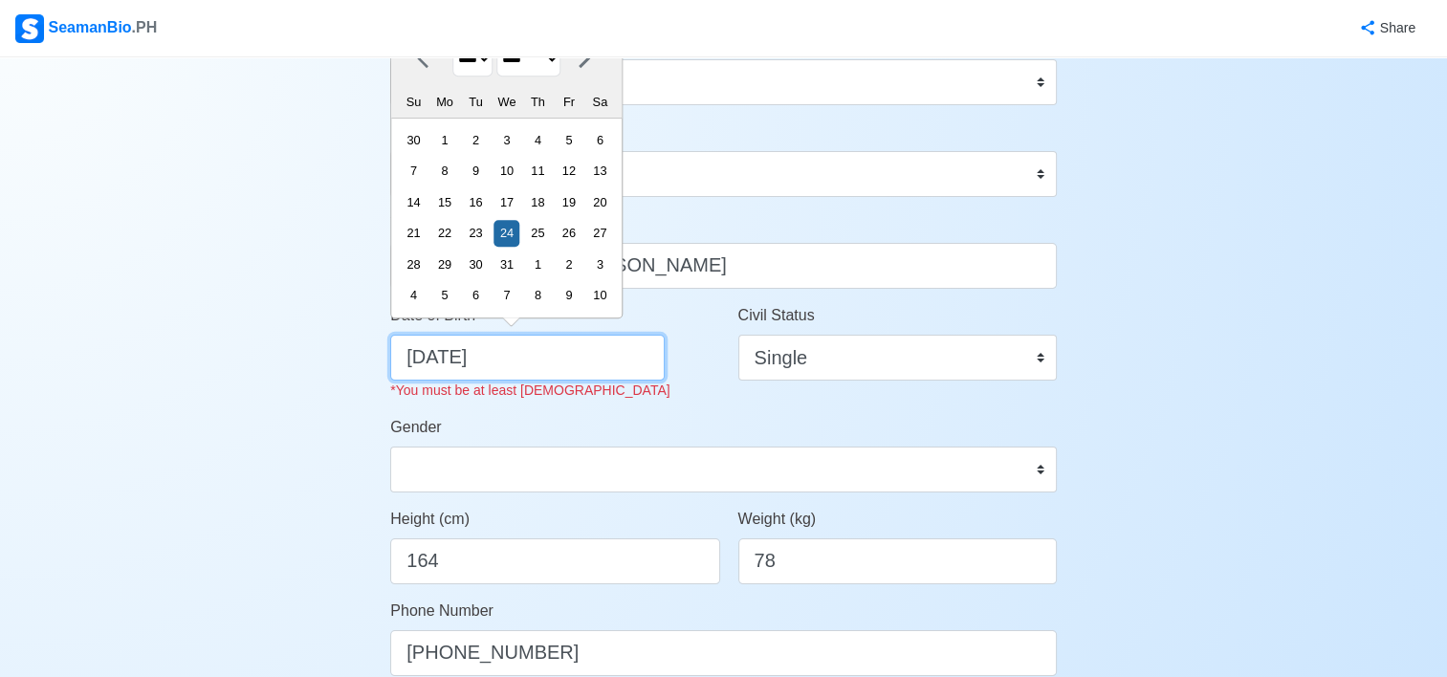
click at [552, 360] on input "[DATE]" at bounding box center [527, 358] width 274 height 46
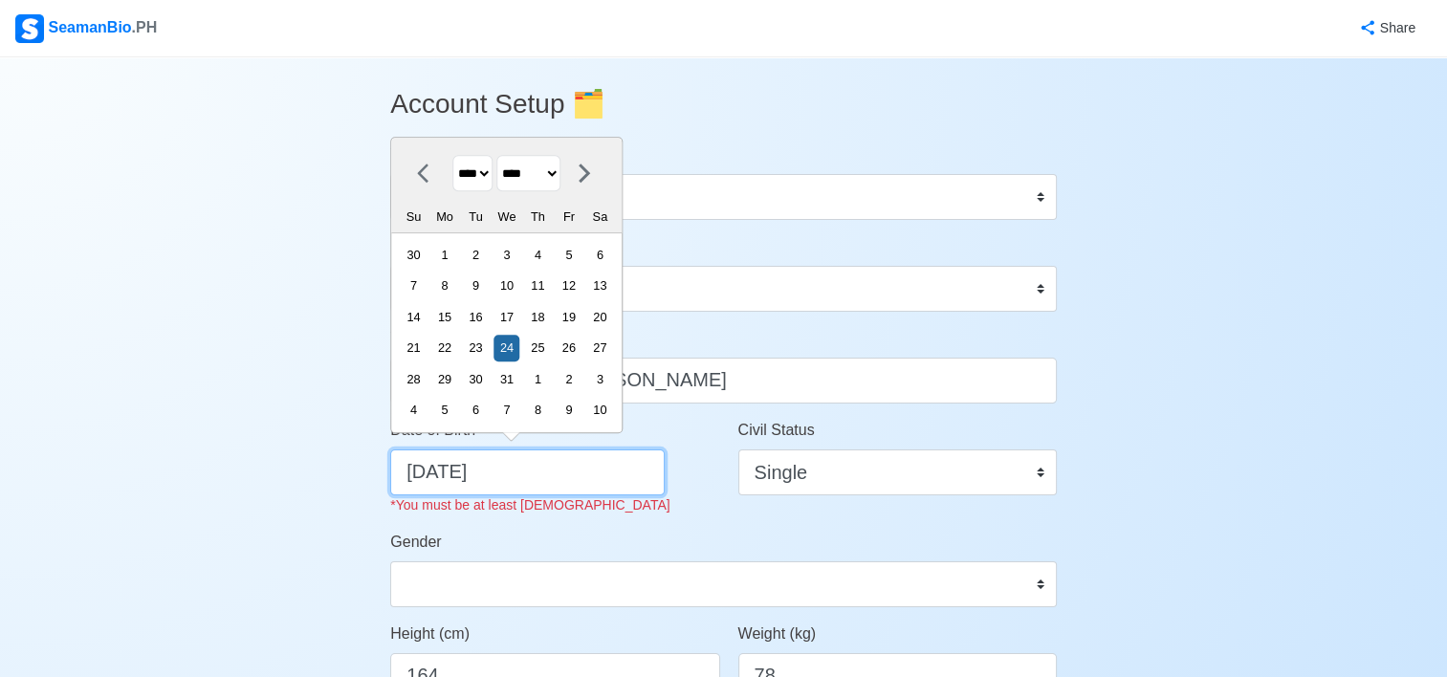
scroll to position [0, 0]
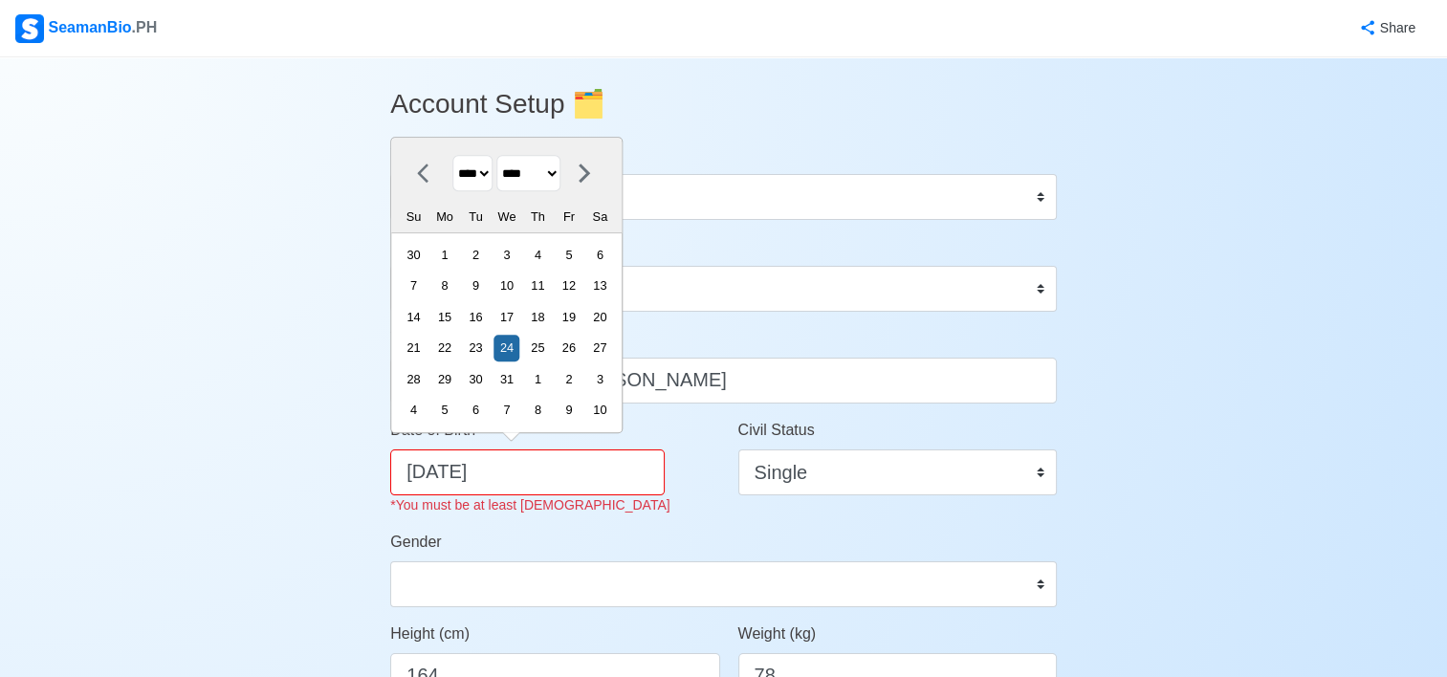
click at [490, 176] on select "**** **** **** **** **** **** **** **** **** **** **** **** **** **** **** ****…" at bounding box center [472, 173] width 40 height 37
select select "****"
click at [452, 155] on select "**** **** **** **** **** **** **** **** **** **** **** **** **** **** **** ****…" at bounding box center [472, 173] width 40 height 37
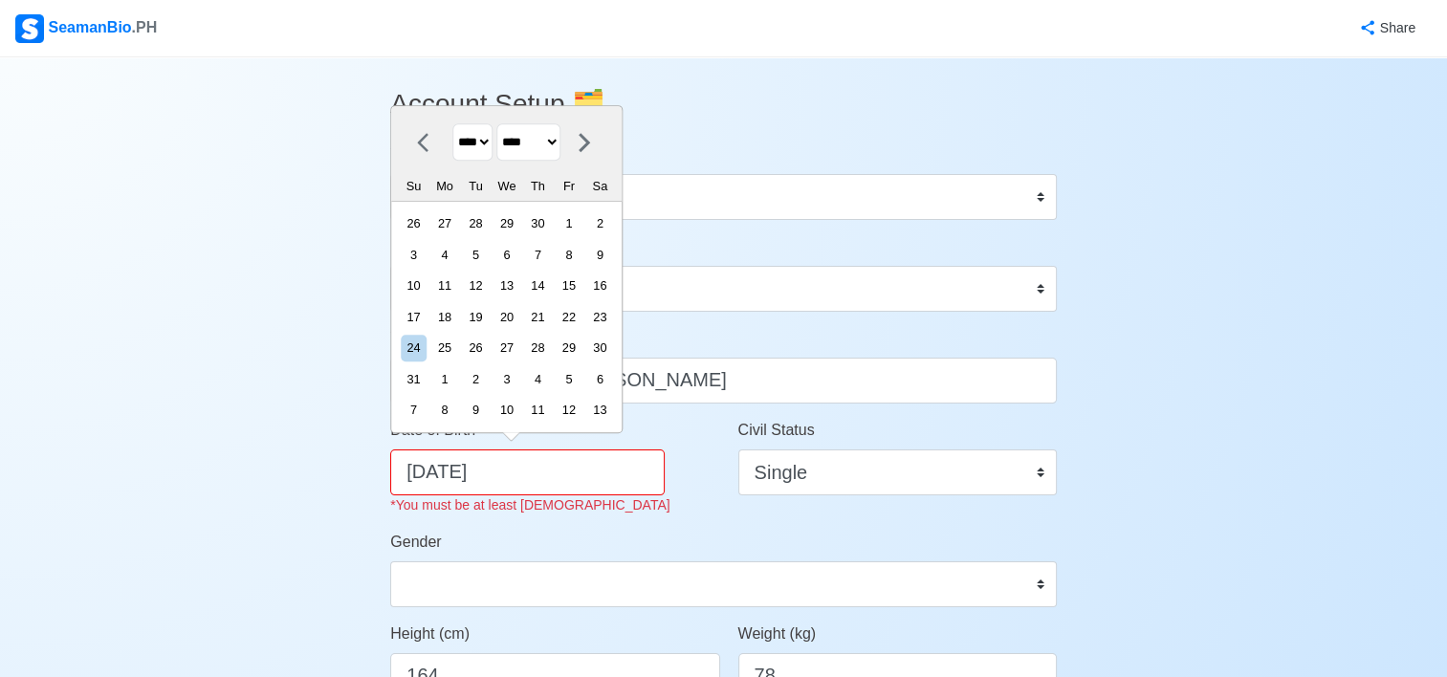
click at [560, 143] on select "******* ******** ***** ***** *** **** **** ****** ********* ******* ******** **…" at bounding box center [528, 141] width 64 height 37
select select "*********"
click at [504, 156] on select "******* ******** ***** ***** *** **** **** ****** ********* ******* ******** **…" at bounding box center [528, 141] width 64 height 37
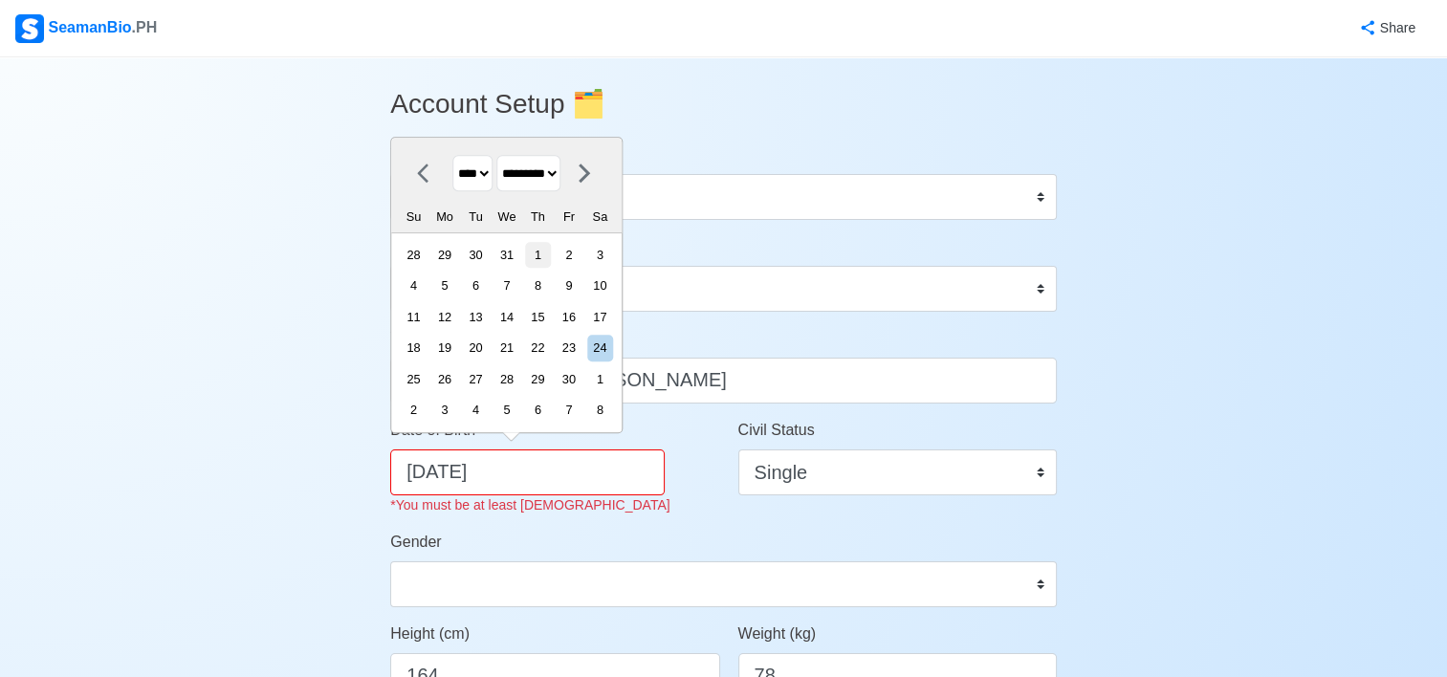
click at [551, 251] on div "1" at bounding box center [538, 255] width 26 height 26
type input "[DATE]"
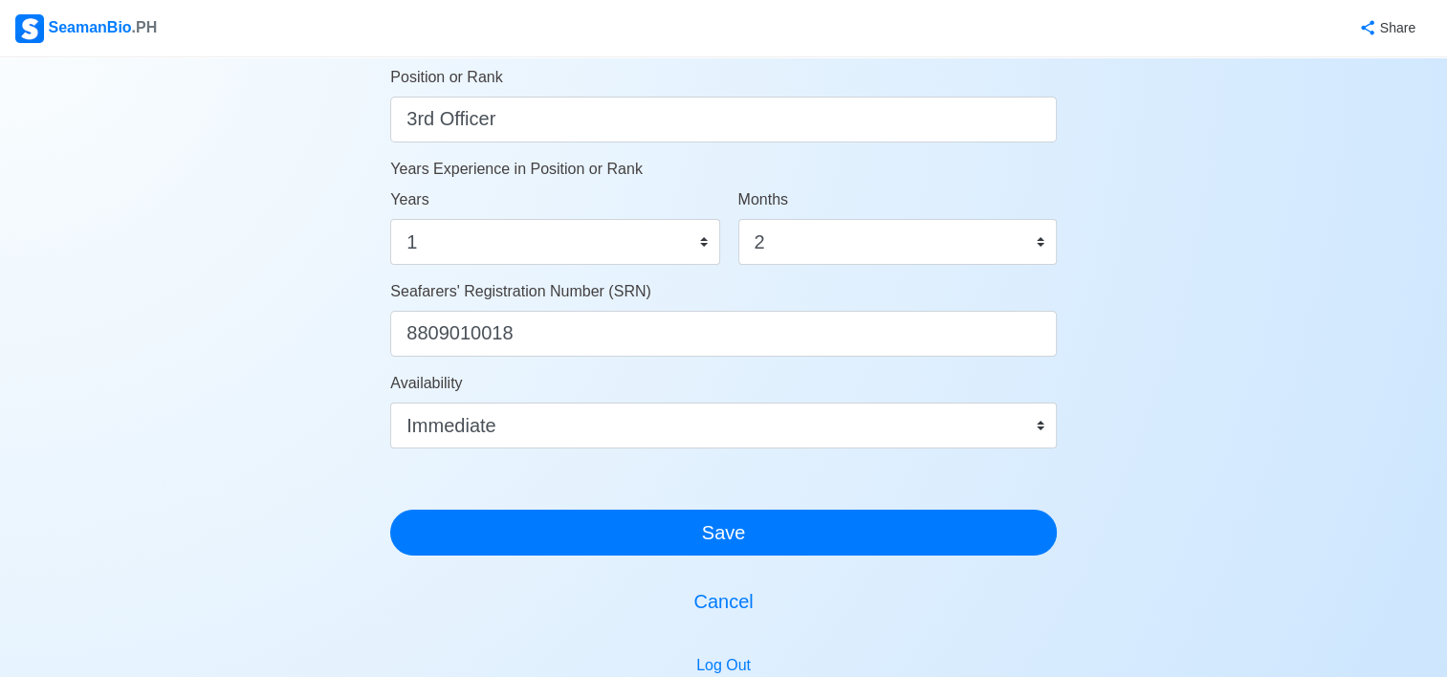
scroll to position [1189, 0]
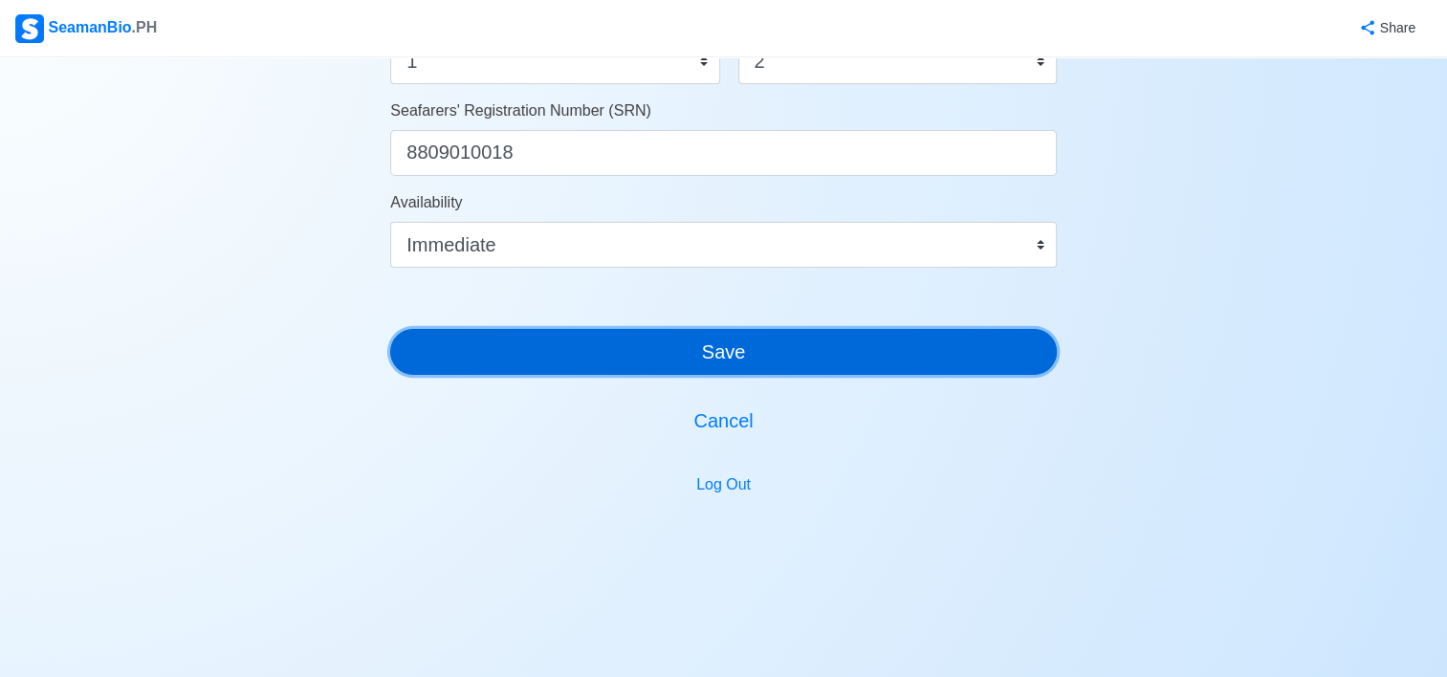
click at [710, 356] on button "Save" at bounding box center [723, 352] width 666 height 46
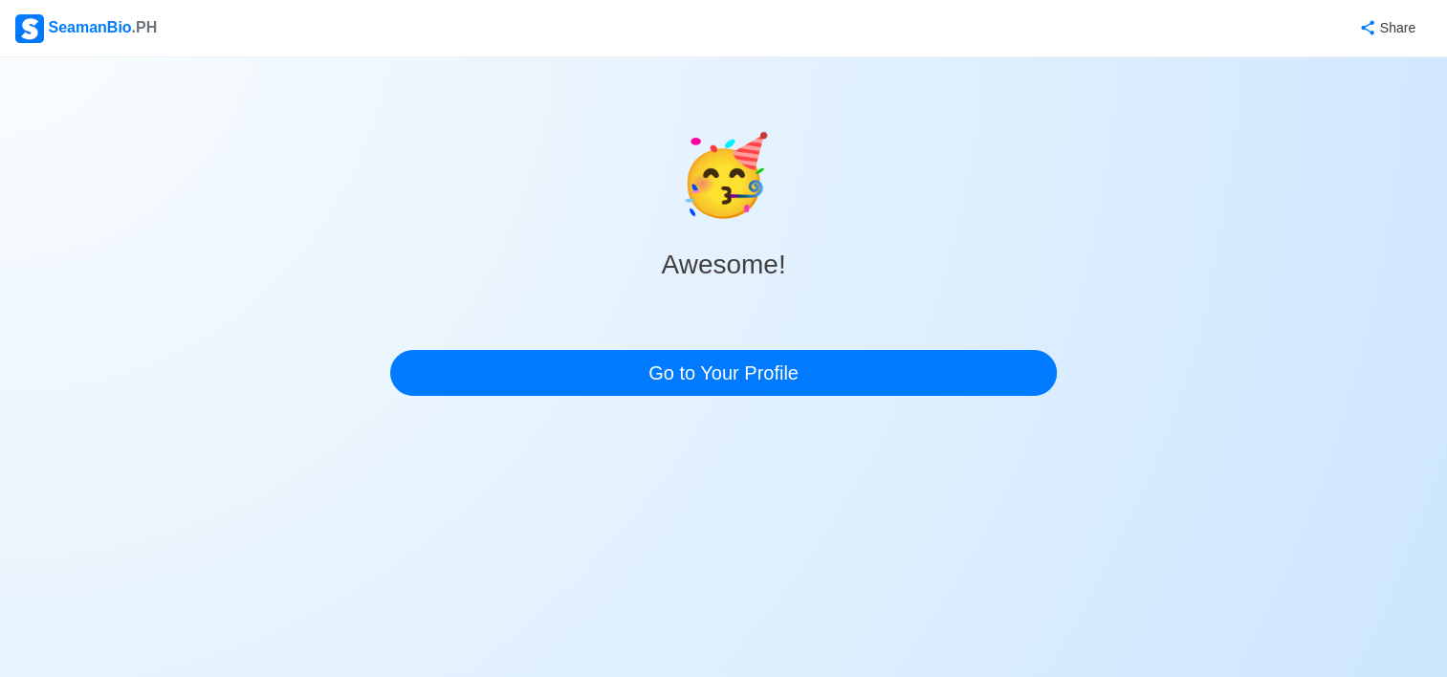
scroll to position [0, 0]
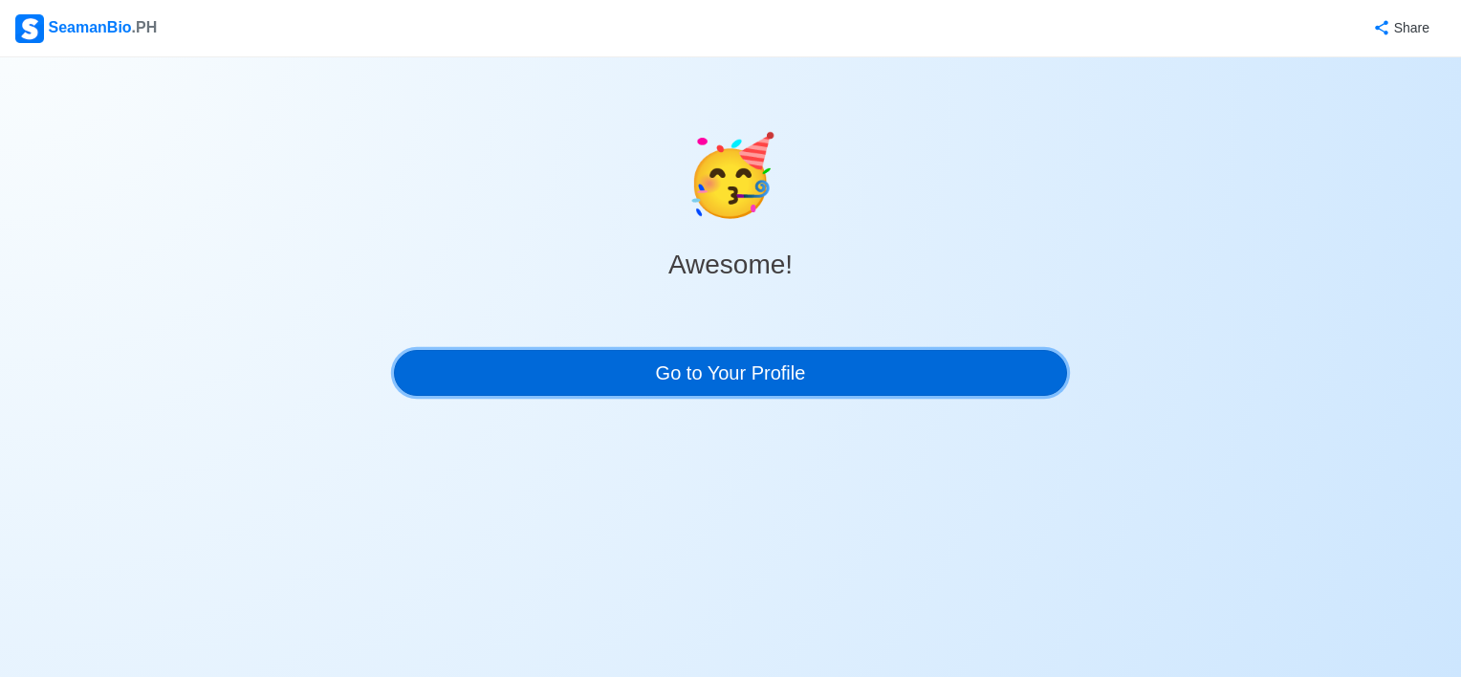
click at [748, 379] on link "Go to Your Profile" at bounding box center [730, 373] width 673 height 46
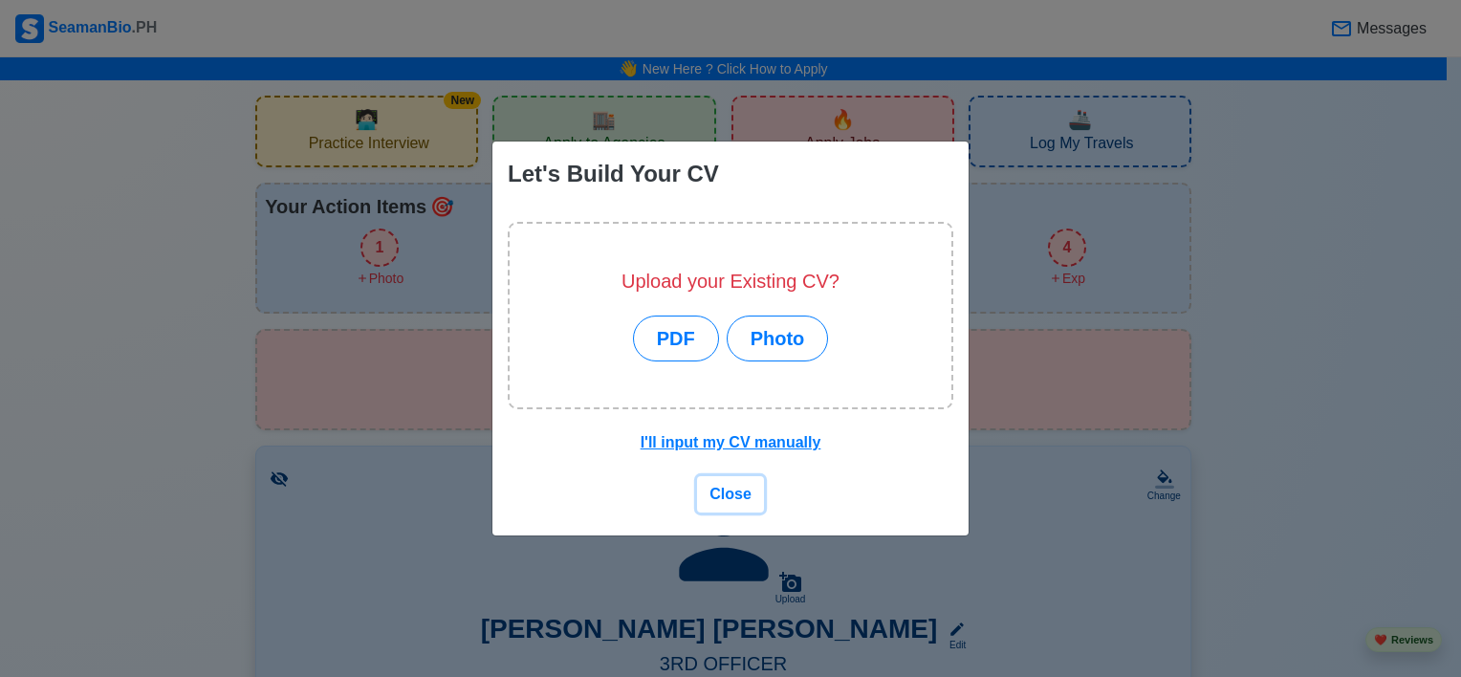
click at [732, 497] on span "Close" at bounding box center [730, 494] width 42 height 16
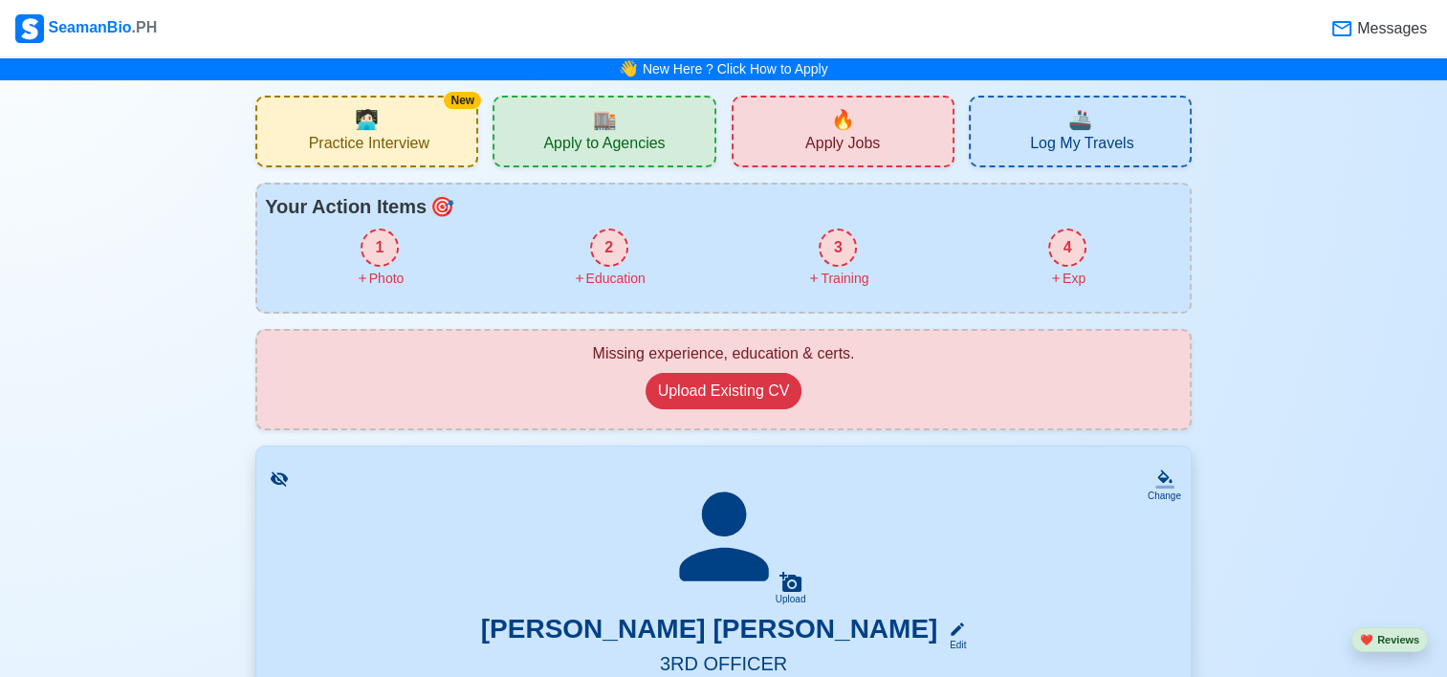
click at [818, 129] on div "🔥 Apply Jobs" at bounding box center [842, 132] width 223 height 72
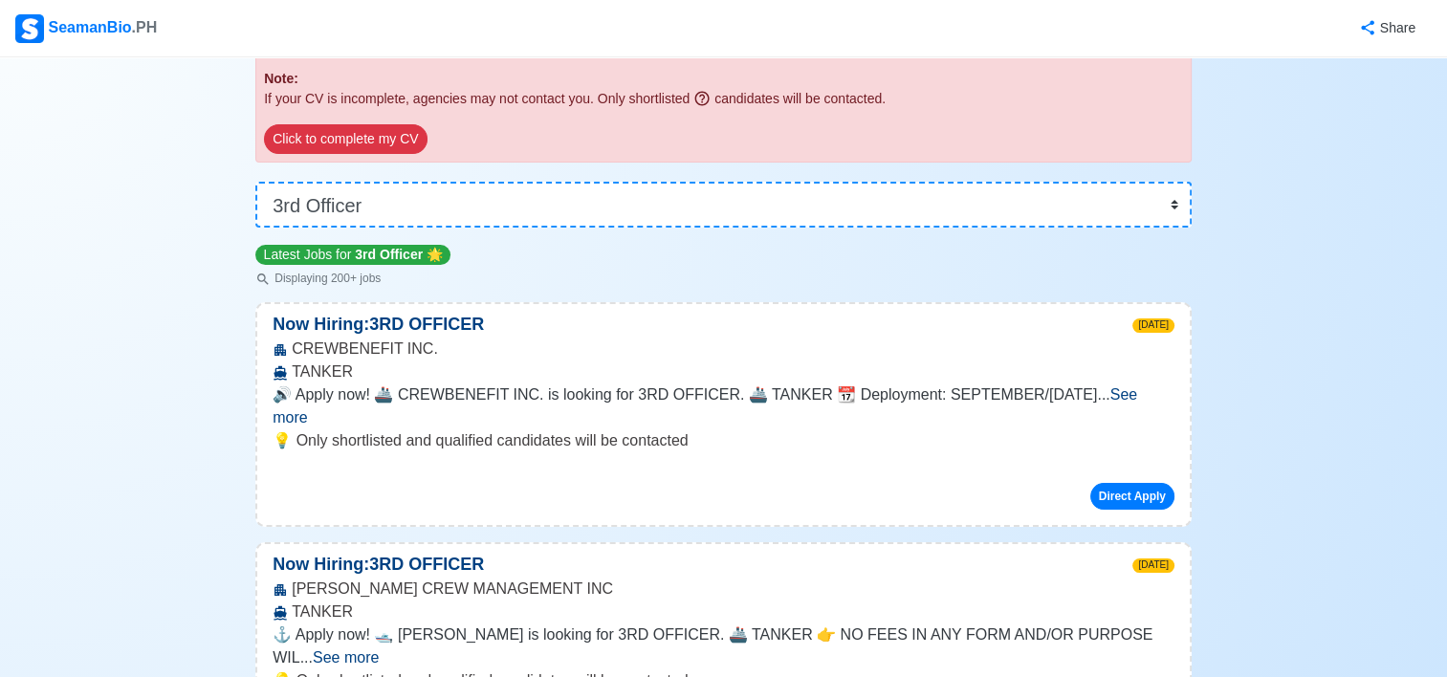
scroll to position [287, 0]
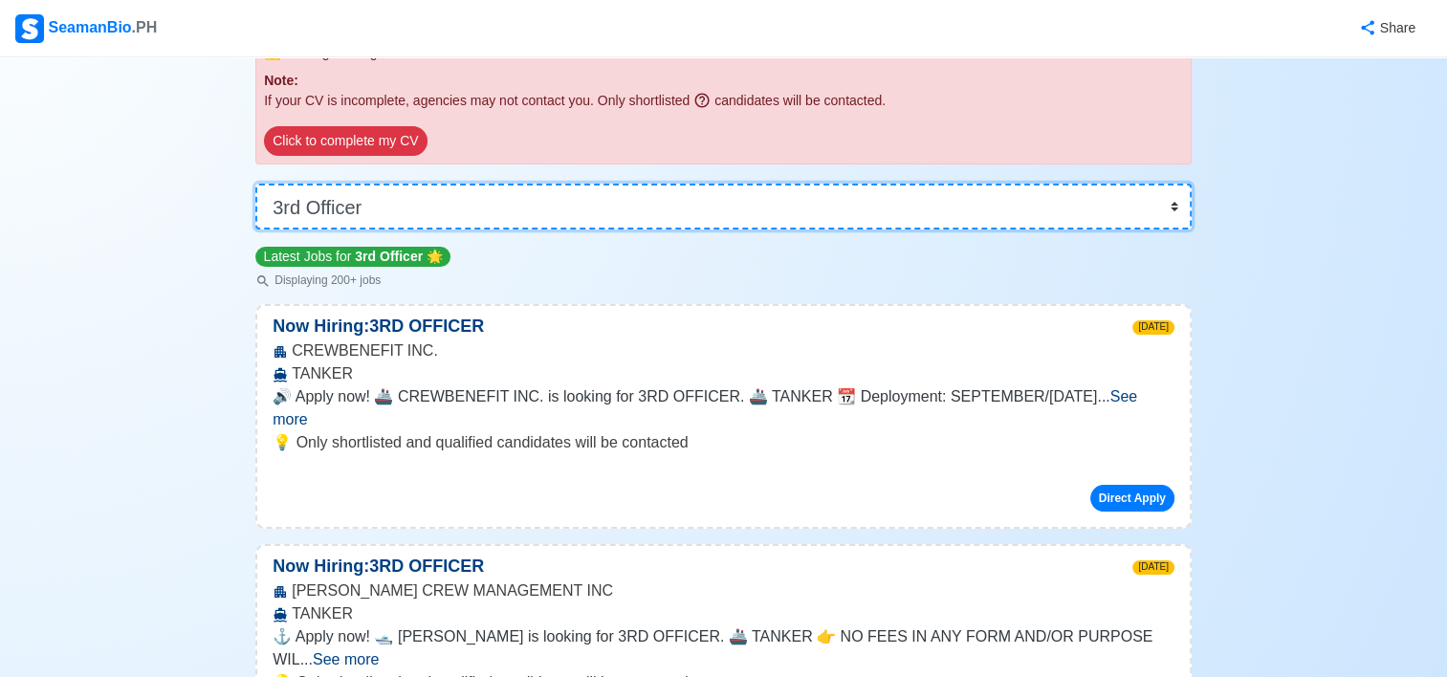
click at [794, 195] on select "👉 Select Rank or Position Master Chief Officer 2nd Officer 3rd Officer Junior O…" at bounding box center [723, 207] width 936 height 46
select select "Junior Officer"
click at [255, 229] on select "👉 Select Rank or Position Master Chief Officer 2nd Officer 3rd Officer Junior O…" at bounding box center [723, 207] width 936 height 46
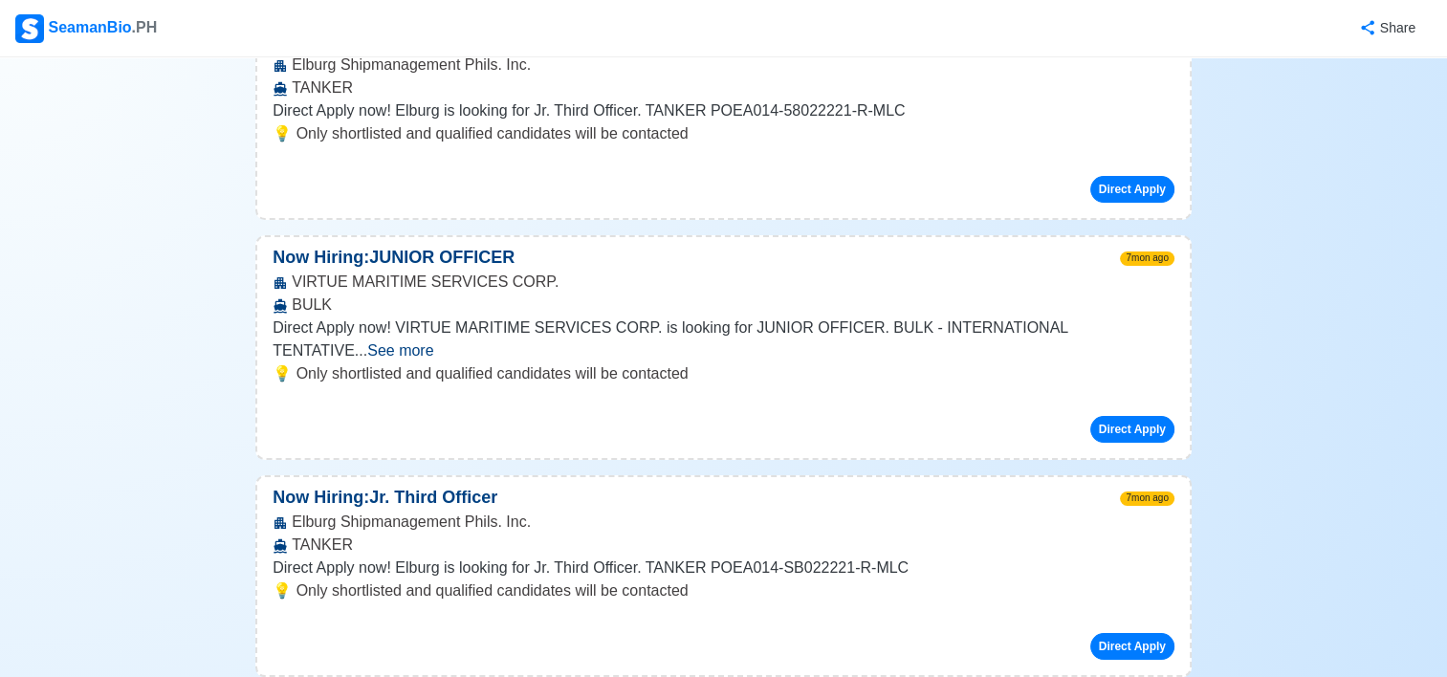
scroll to position [5068, 0]
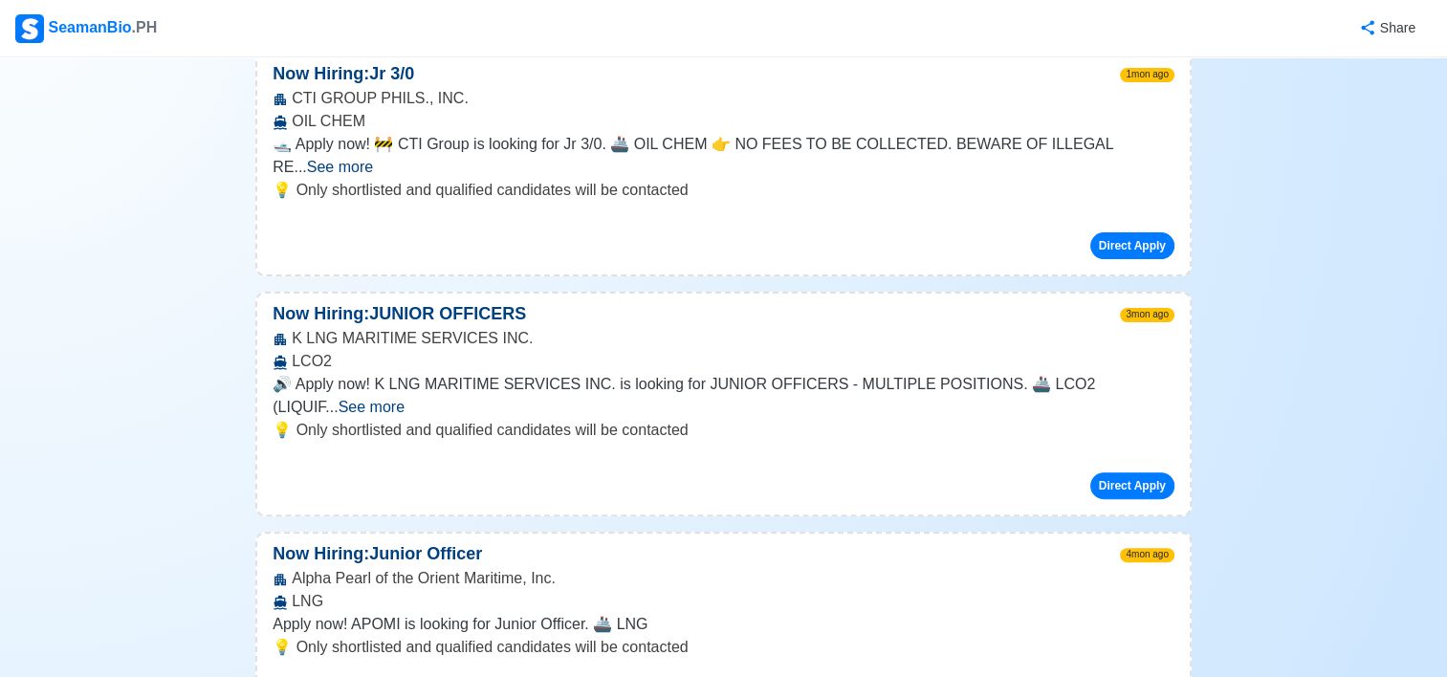
scroll to position [0, 0]
